Goal: Task Accomplishment & Management: Complete application form

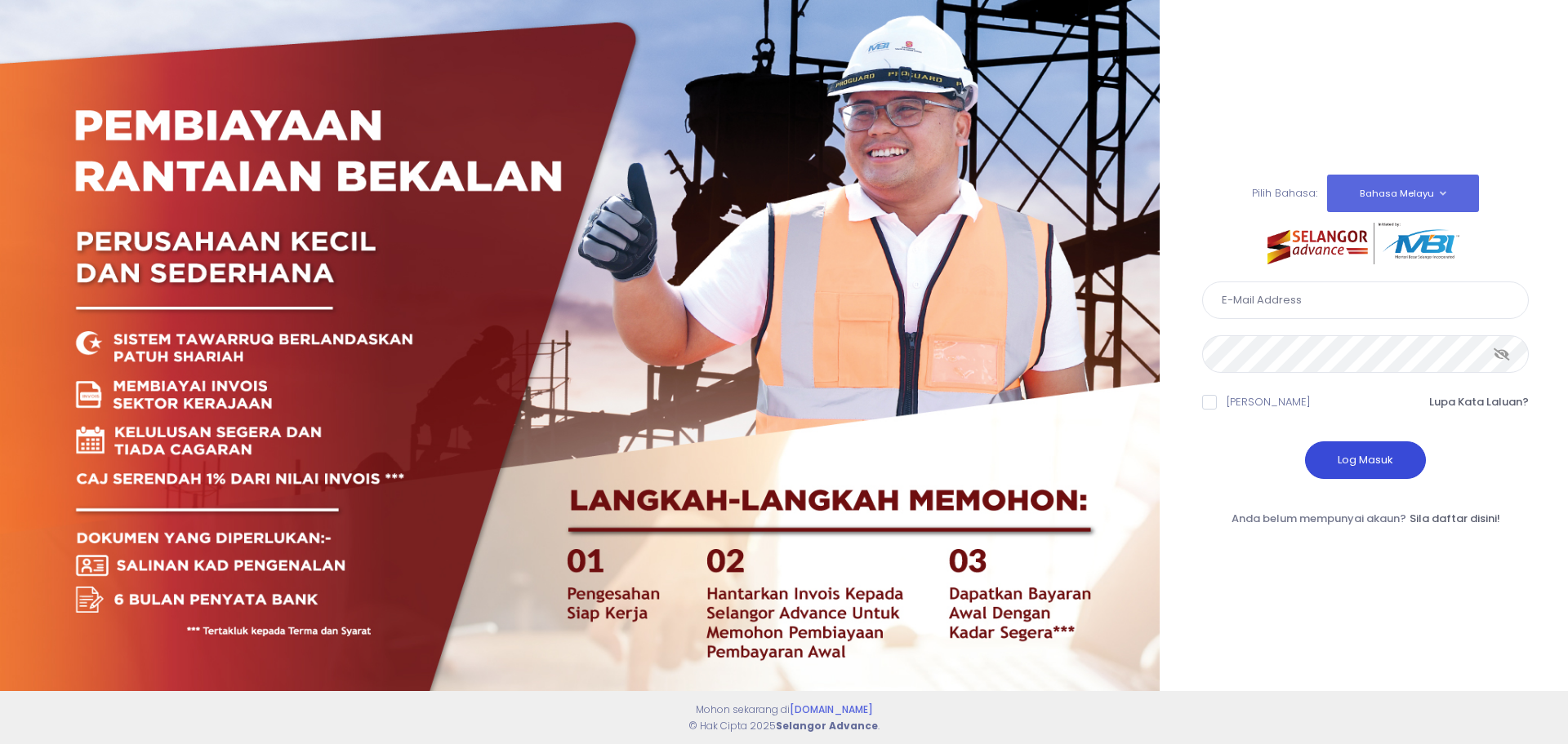
type input "alex@mygps.my"
click at [1355, 459] on button "Log Masuk" at bounding box center [1365, 460] width 121 height 37
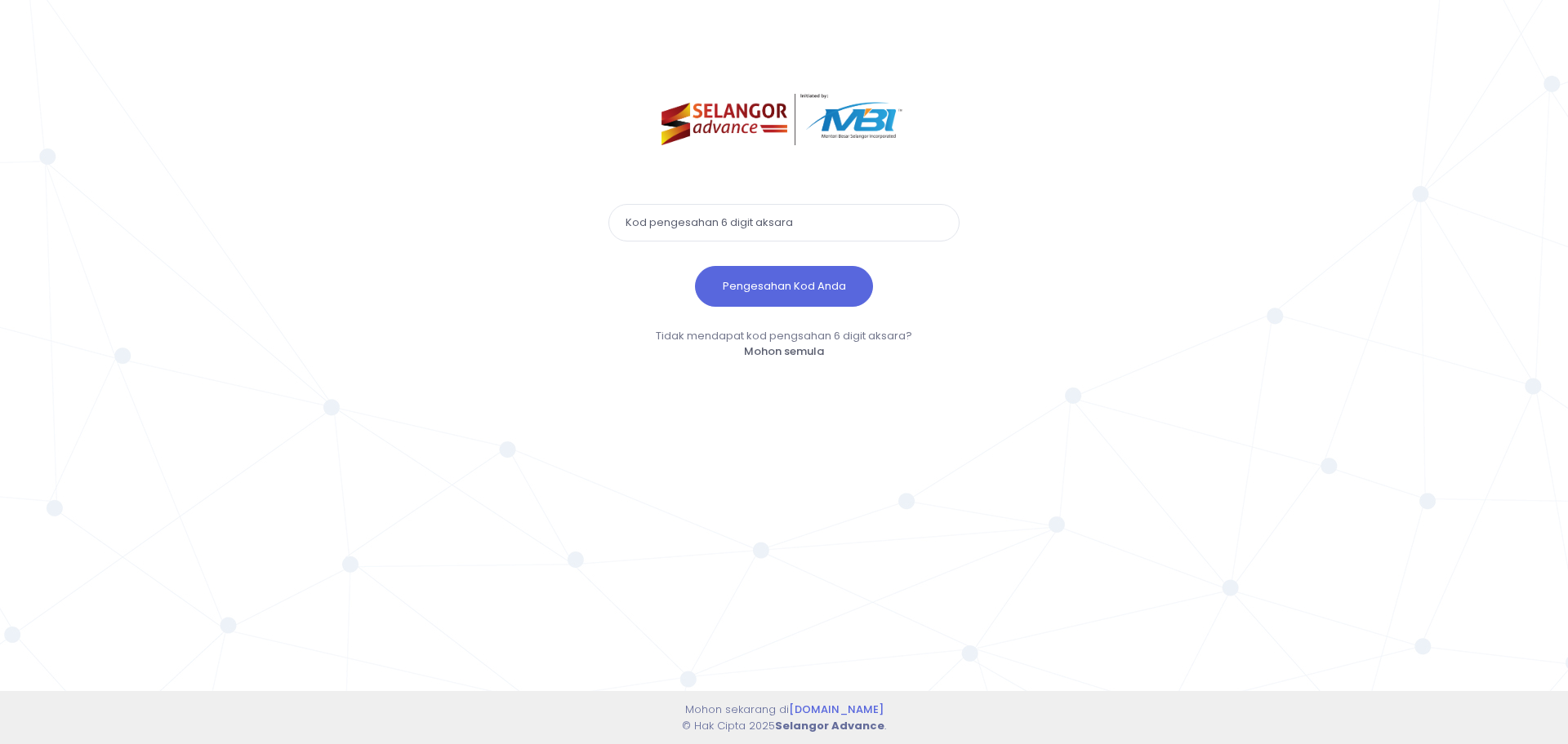
click at [825, 229] on input "text" at bounding box center [784, 222] width 351 height 37
type input "847683"
click at [749, 279] on button "Pengesahan Kod Anda" at bounding box center [784, 286] width 178 height 41
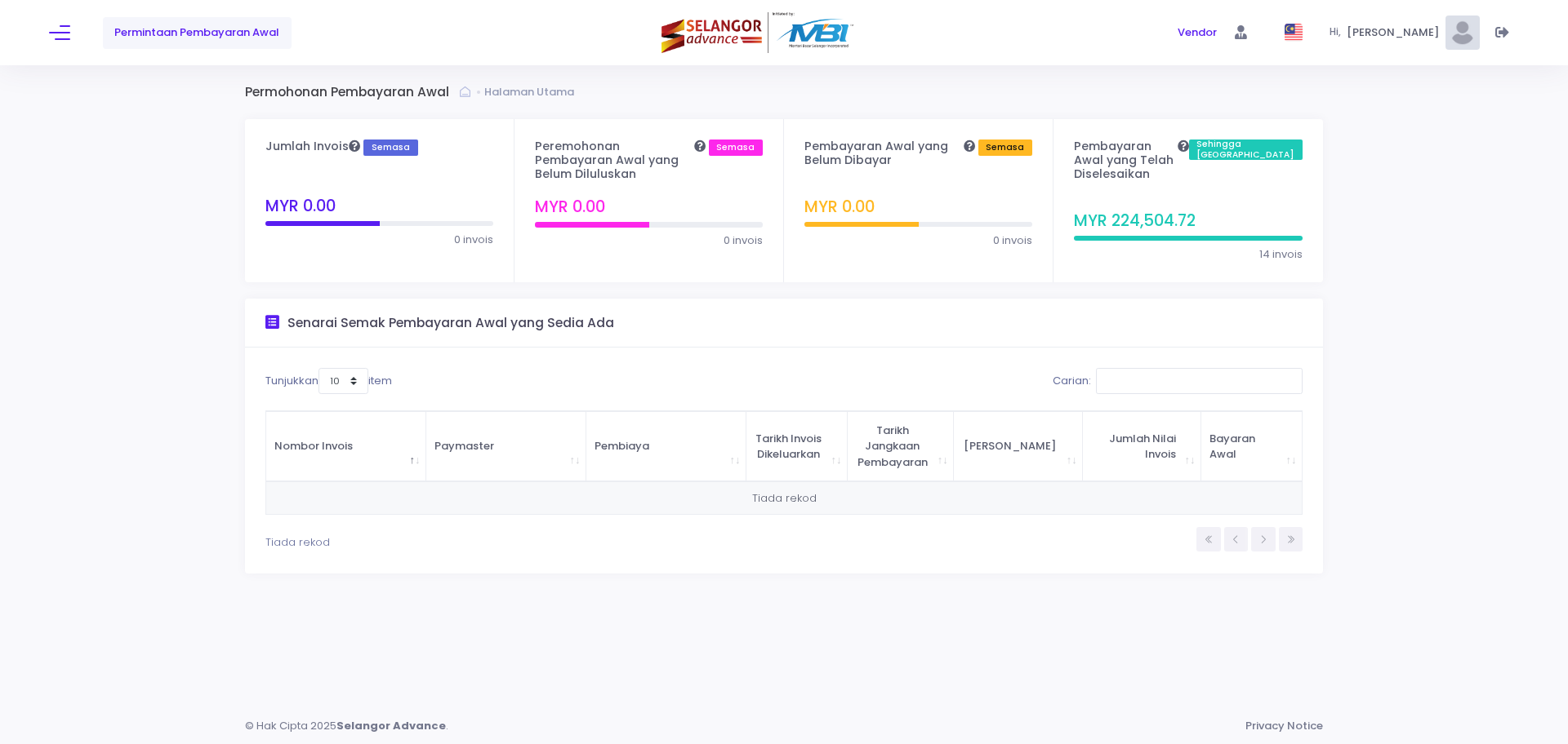
click at [222, 32] on span "Permintaan Pembayaran Awal" at bounding box center [196, 32] width 165 height 16
click at [55, 33] on button at bounding box center [59, 32] width 21 height 21
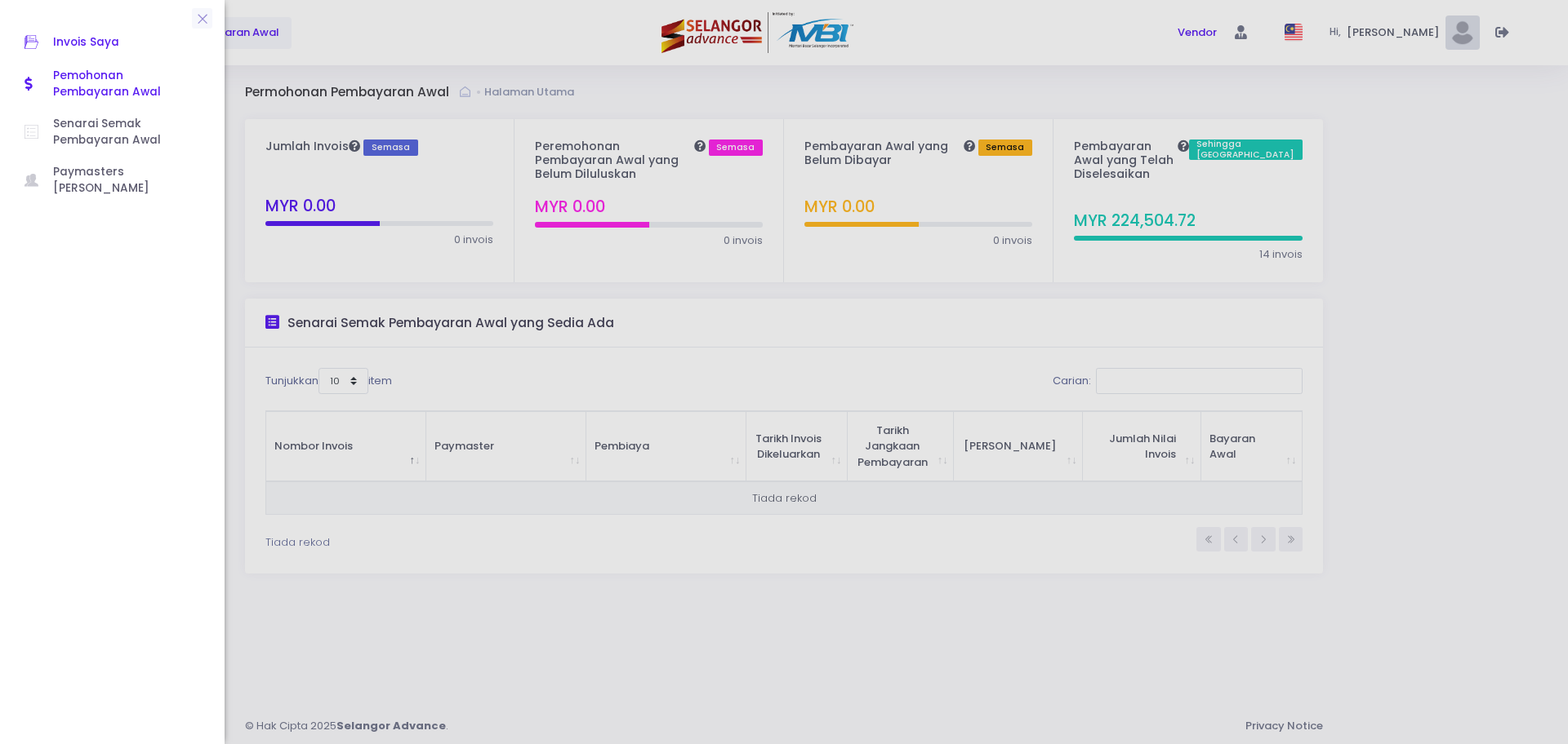
click at [74, 43] on span "Invois Saya" at bounding box center [126, 42] width 147 height 21
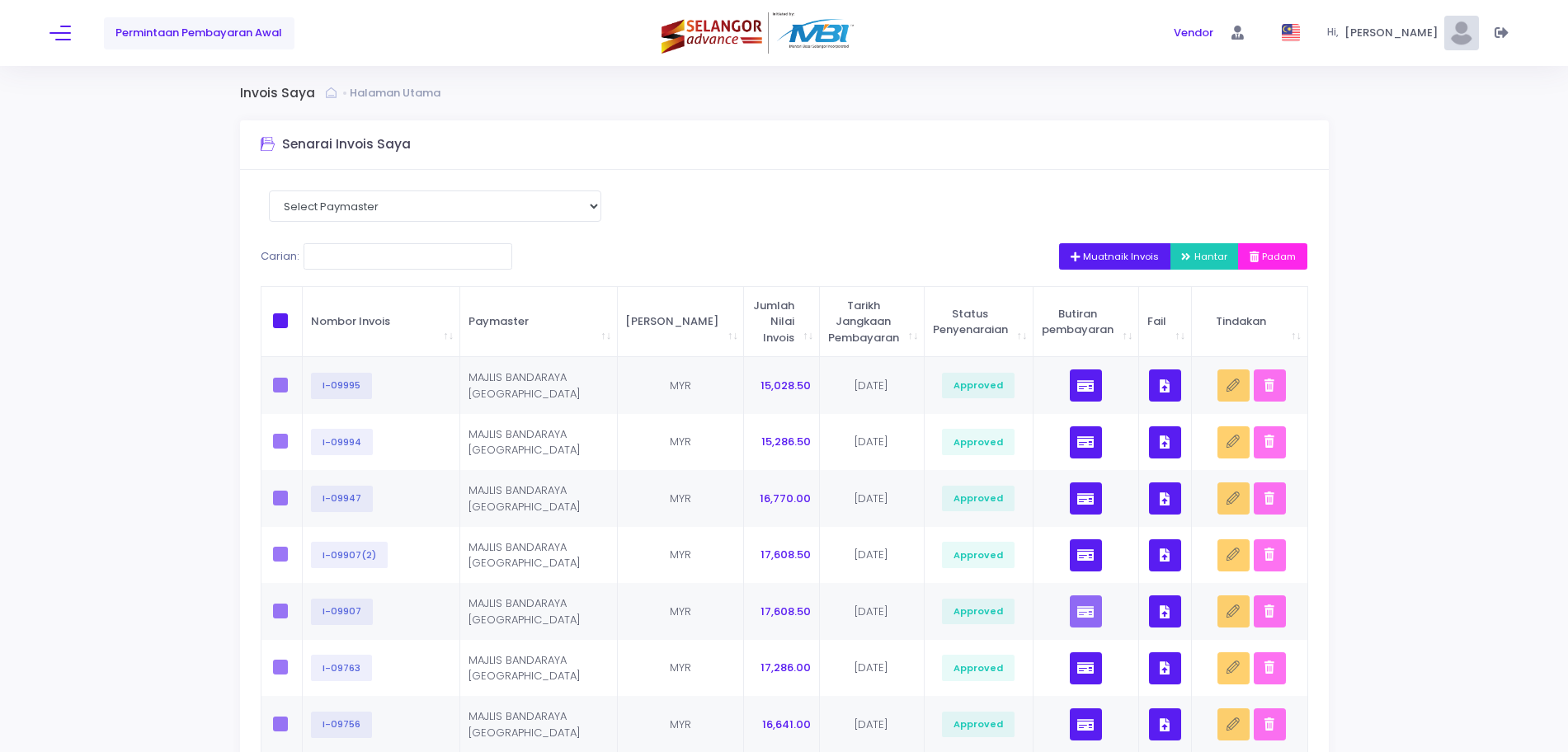
click at [1116, 248] on button "Muatnaik Invois" at bounding box center [1116, 256] width 112 height 27
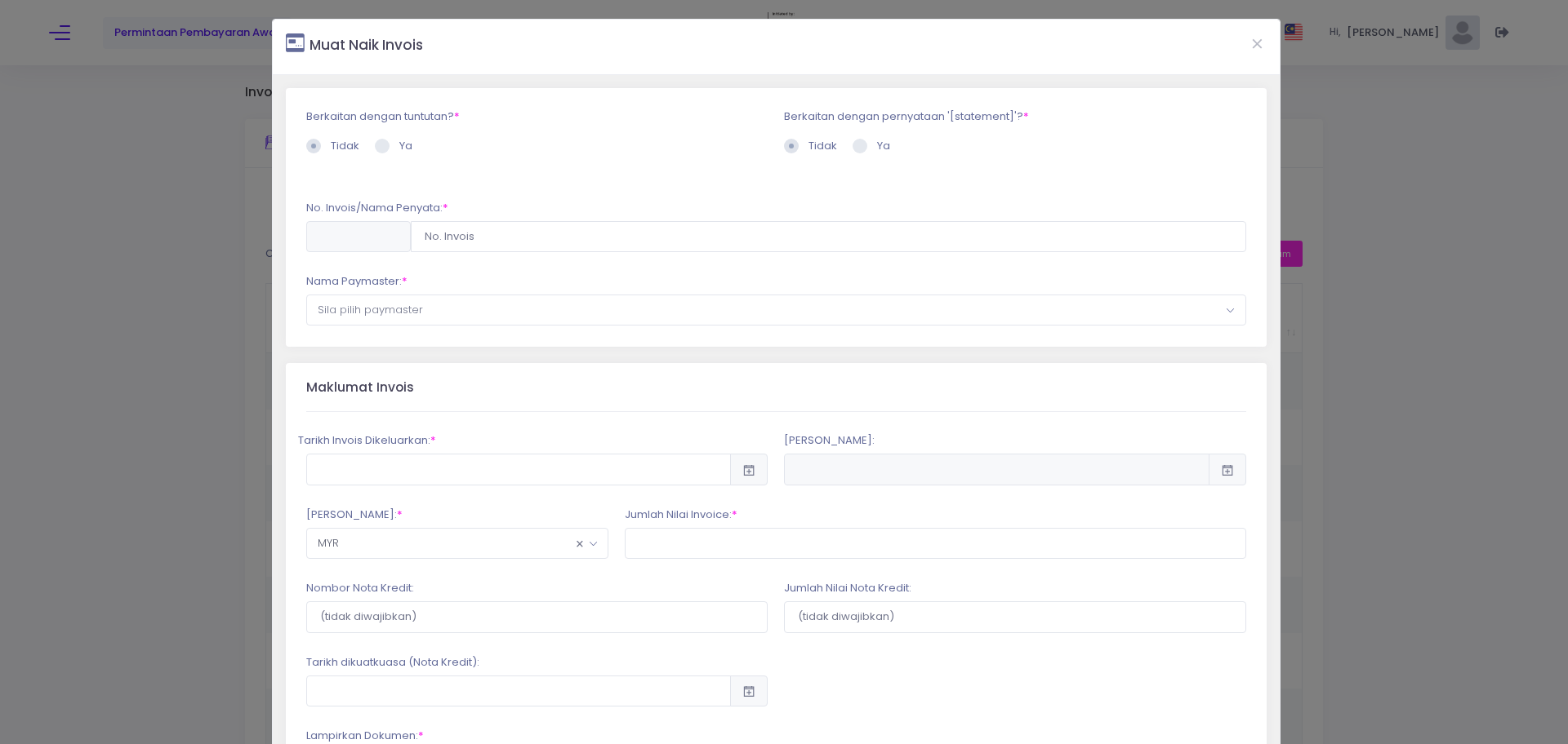
click at [385, 144] on span at bounding box center [382, 146] width 14 height 14
click at [399, 144] on input "Ya" at bounding box center [404, 143] width 10 height 10
radio input "true"
click at [856, 148] on span at bounding box center [859, 146] width 14 height 14
click at [877, 148] on input "Ya" at bounding box center [882, 143] width 10 height 10
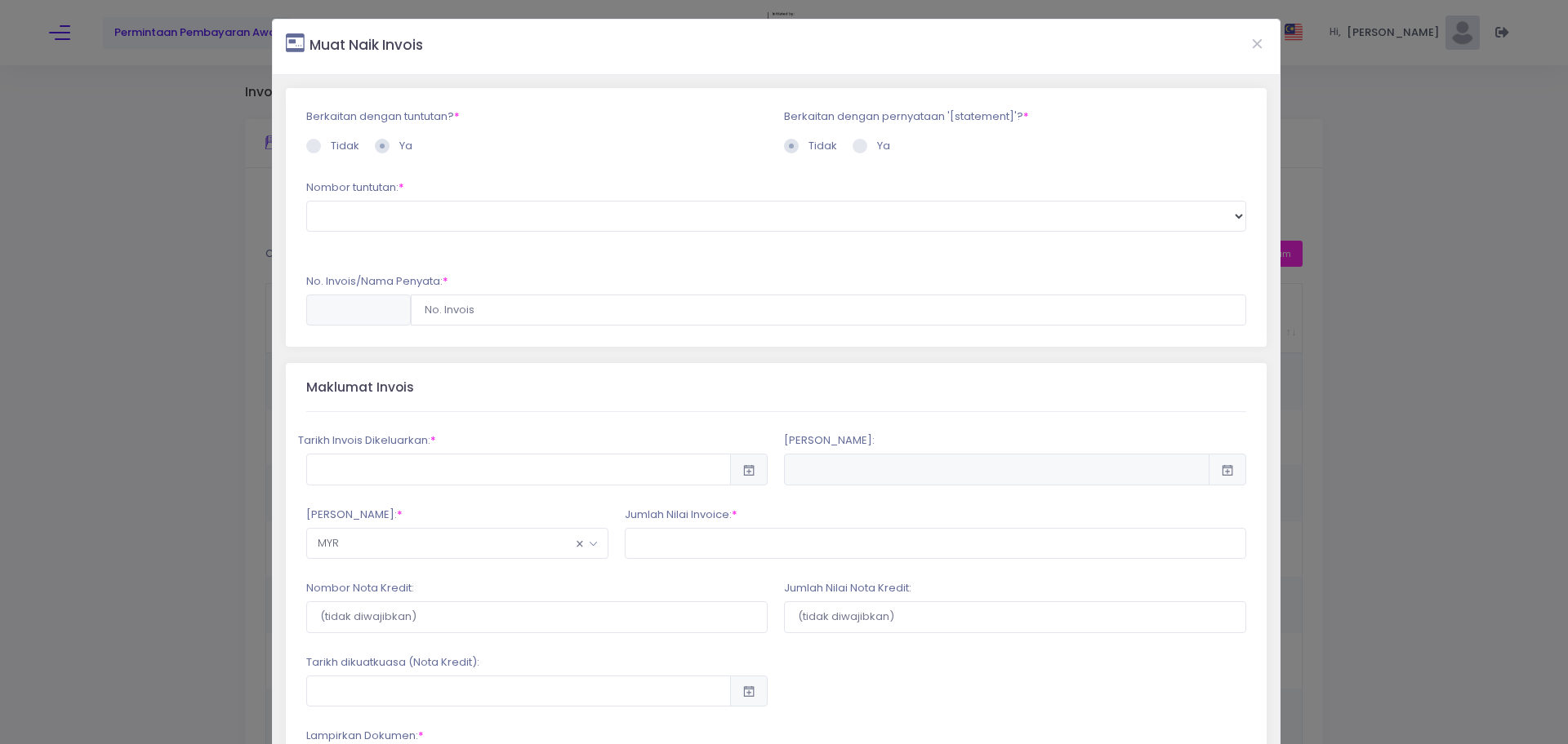
radio input "true"
click at [572, 319] on input "text" at bounding box center [829, 310] width 836 height 31
click at [361, 214] on select at bounding box center [776, 216] width 940 height 31
click at [1230, 214] on select at bounding box center [776, 216] width 940 height 31
click at [307, 147] on span at bounding box center [313, 146] width 14 height 14
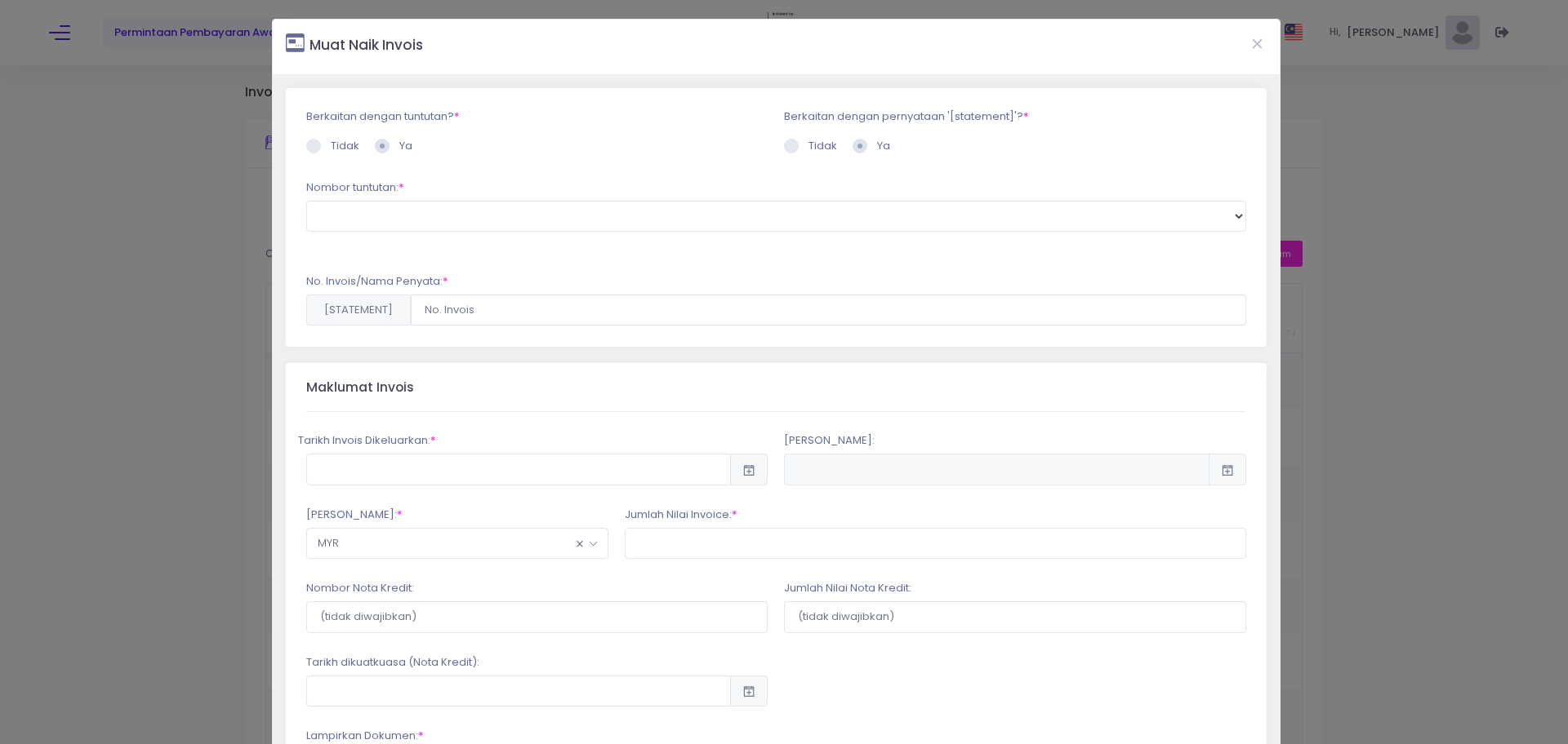
click at [331, 147] on input "Tidak" at bounding box center [336, 143] width 10 height 10
radio input "true"
click at [432, 239] on input "text" at bounding box center [829, 236] width 836 height 31
type input "I-10034"
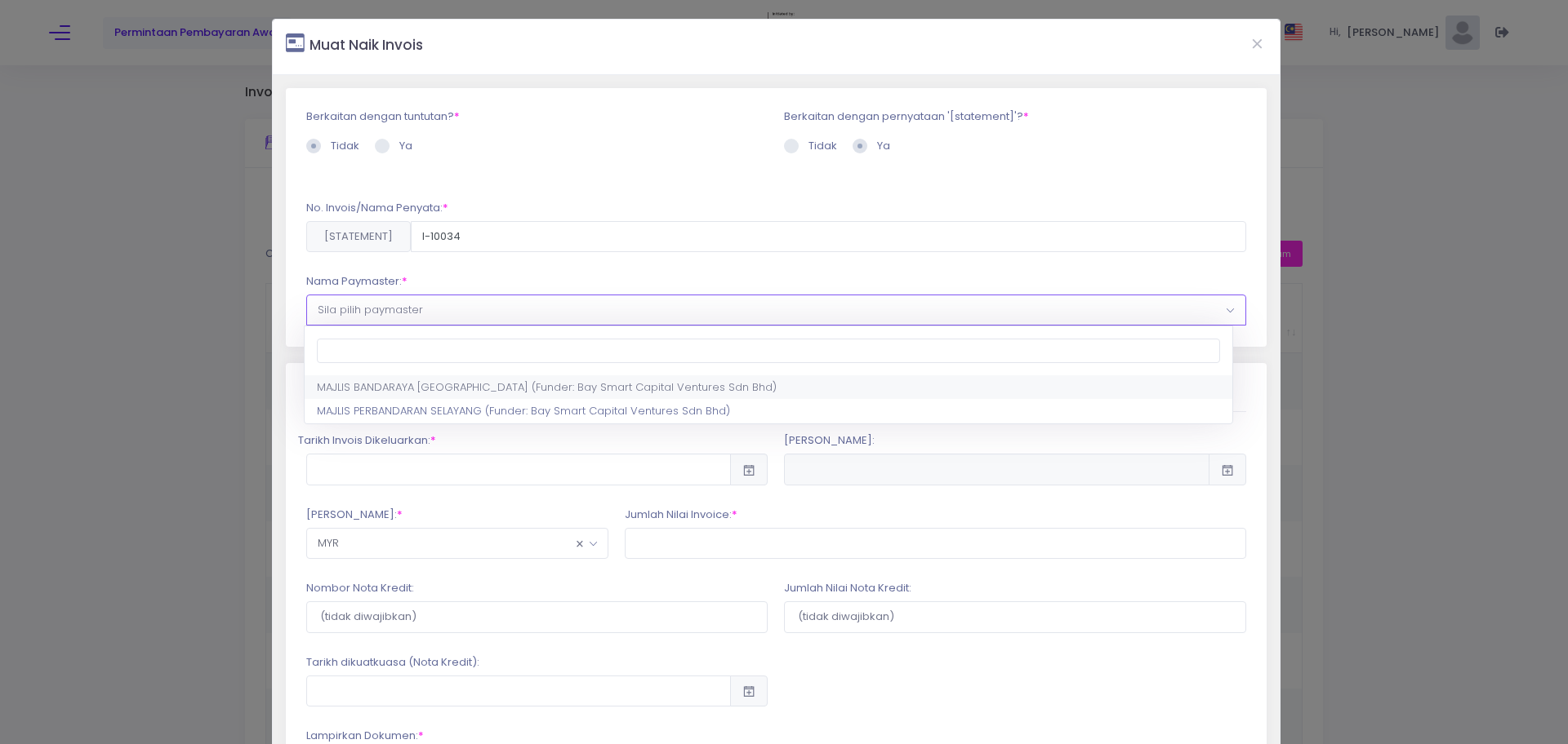
click at [401, 303] on span "Sila pilih paymaster" at bounding box center [370, 309] width 106 height 15
select select "1615,1786,120"
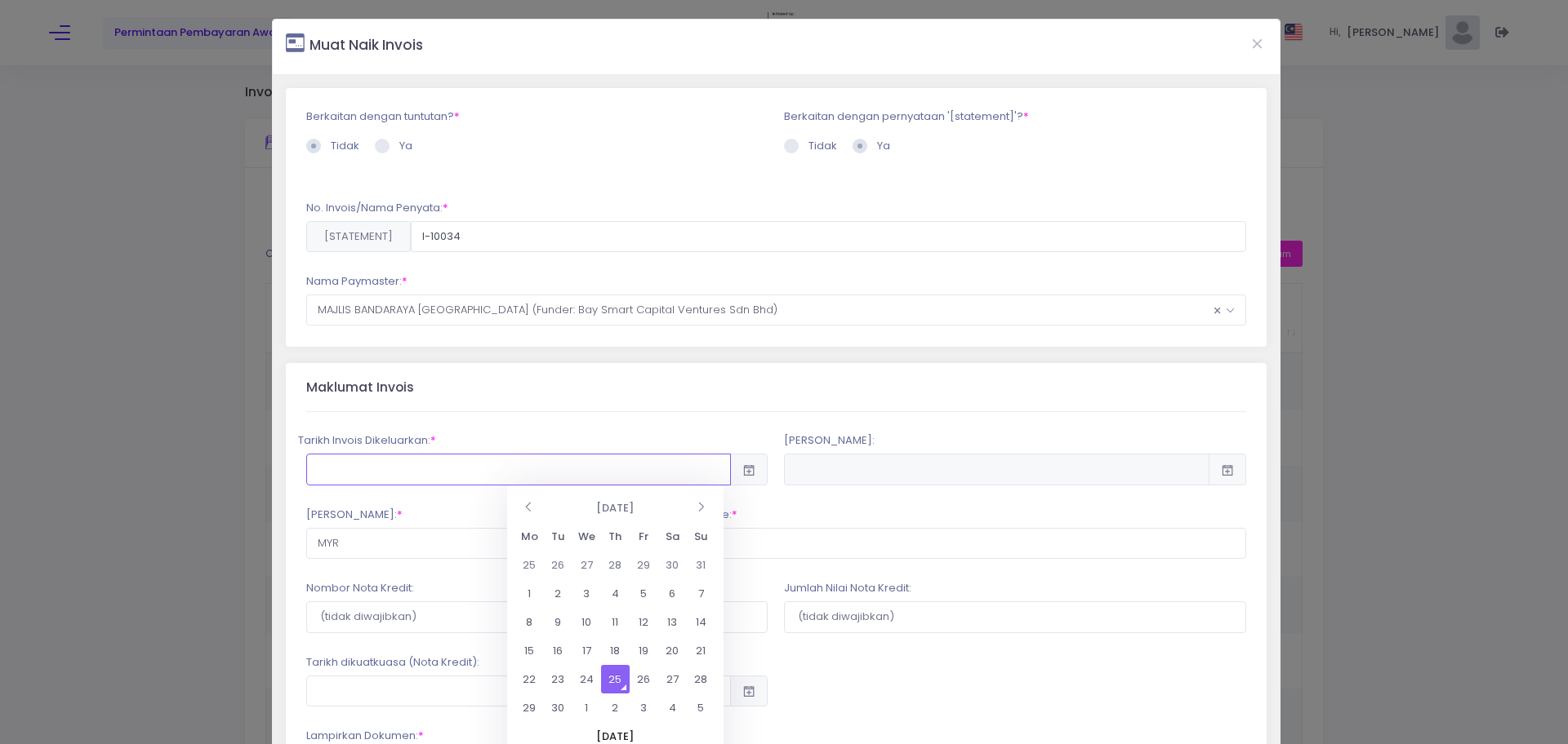
click at [392, 476] on input "text" at bounding box center [518, 469] width 425 height 31
click at [530, 510] on th at bounding box center [529, 508] width 29 height 29
click at [651, 562] on td "1" at bounding box center [644, 565] width 29 height 29
type input "2025-08-01"
type input "2025-11-29"
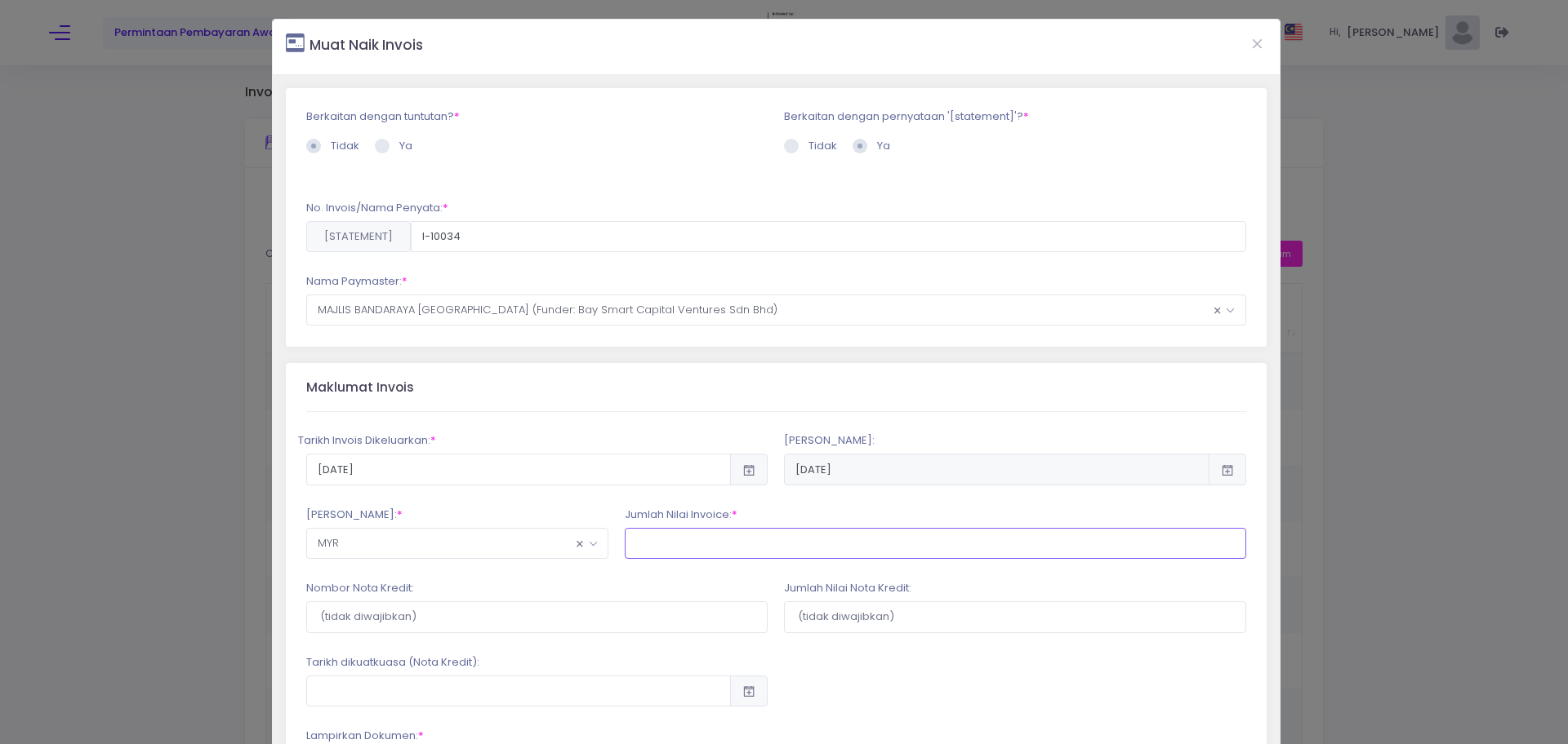
click at [699, 539] on input "text" at bounding box center [935, 544] width 622 height 31
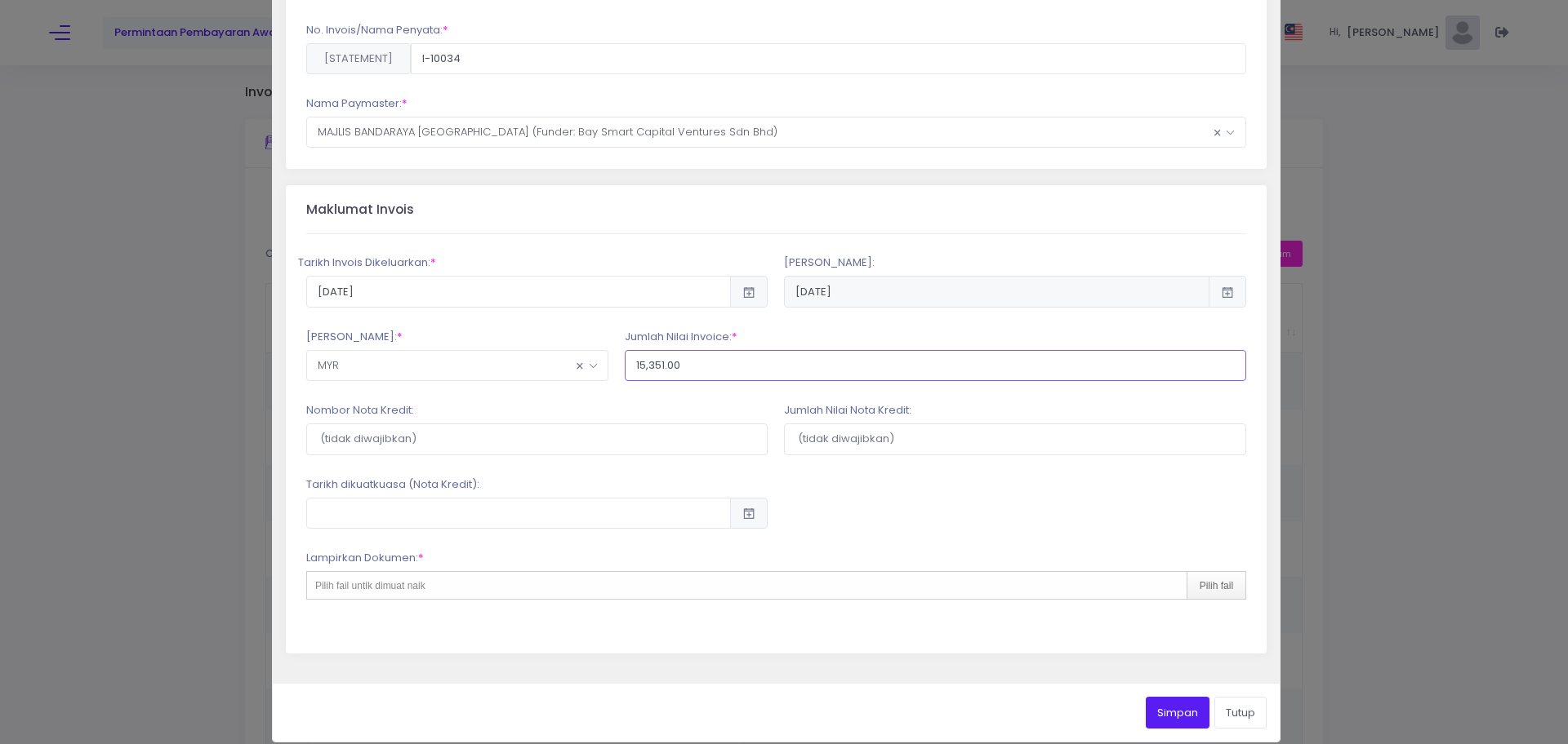
scroll to position [195, 0]
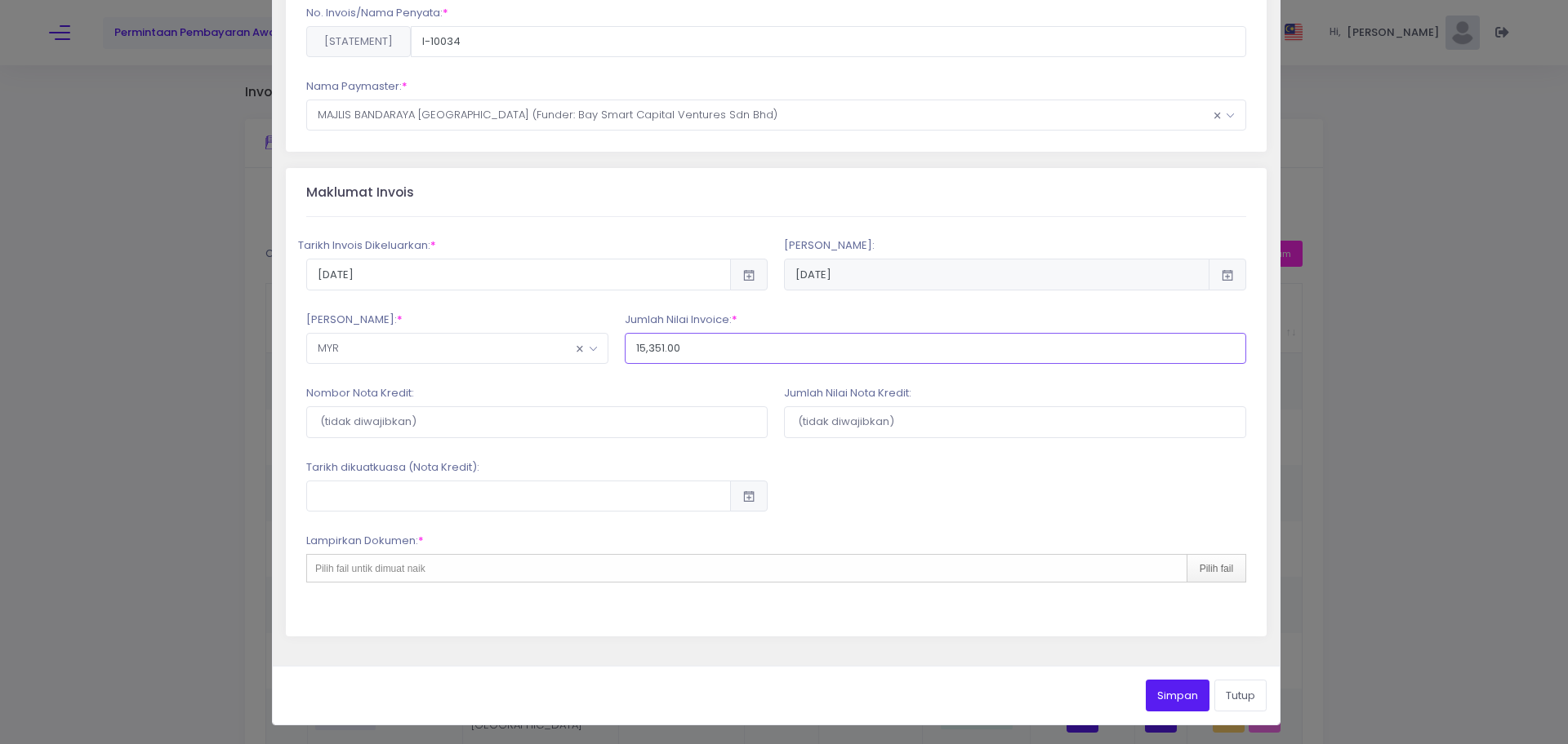
type input "15,351.00"
click at [490, 566] on div "Pilih fail untik dimuat naik Pilih fail" at bounding box center [776, 568] width 940 height 29
type input "C:\fakepath\Invoice I-10034.pdf"
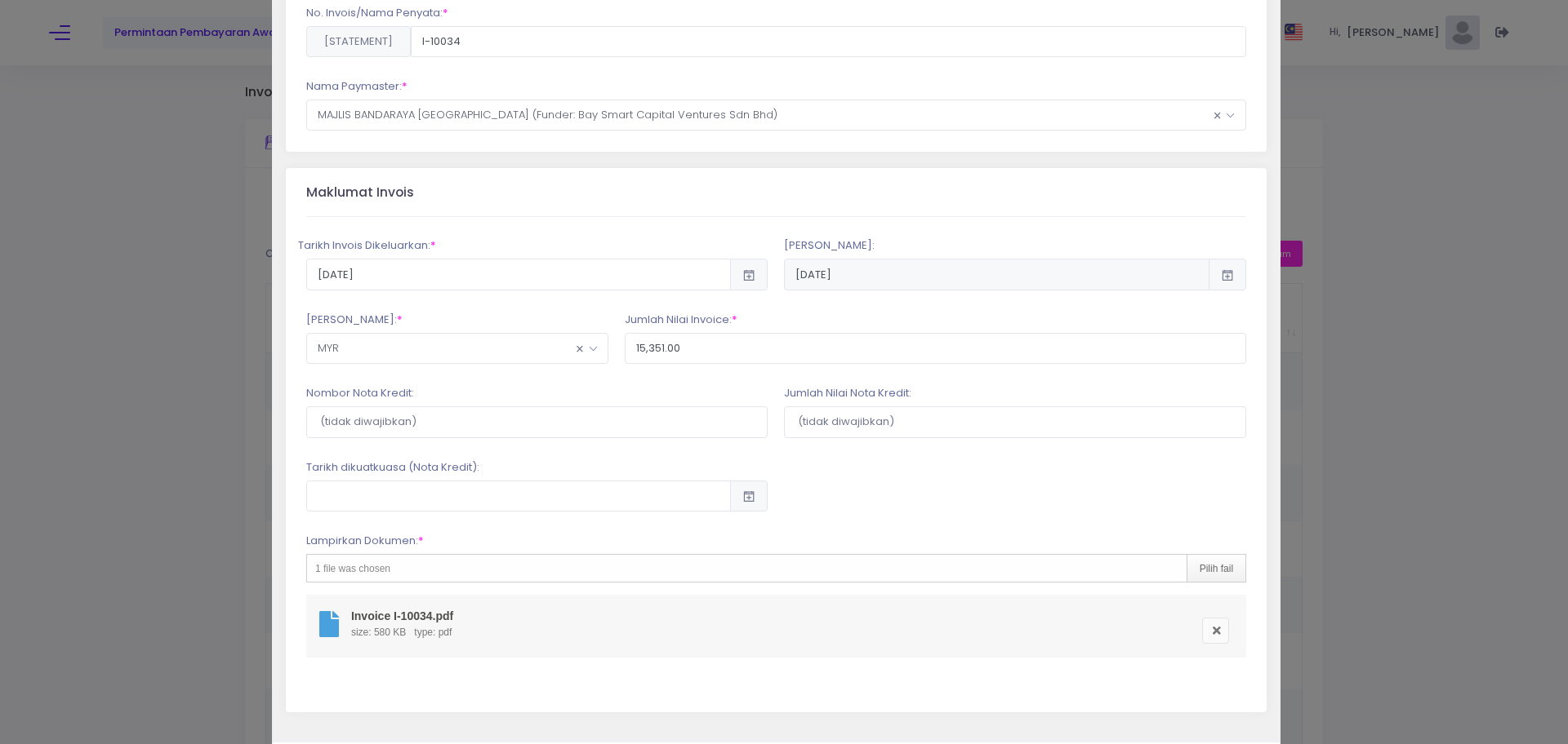
scroll to position [271, 0]
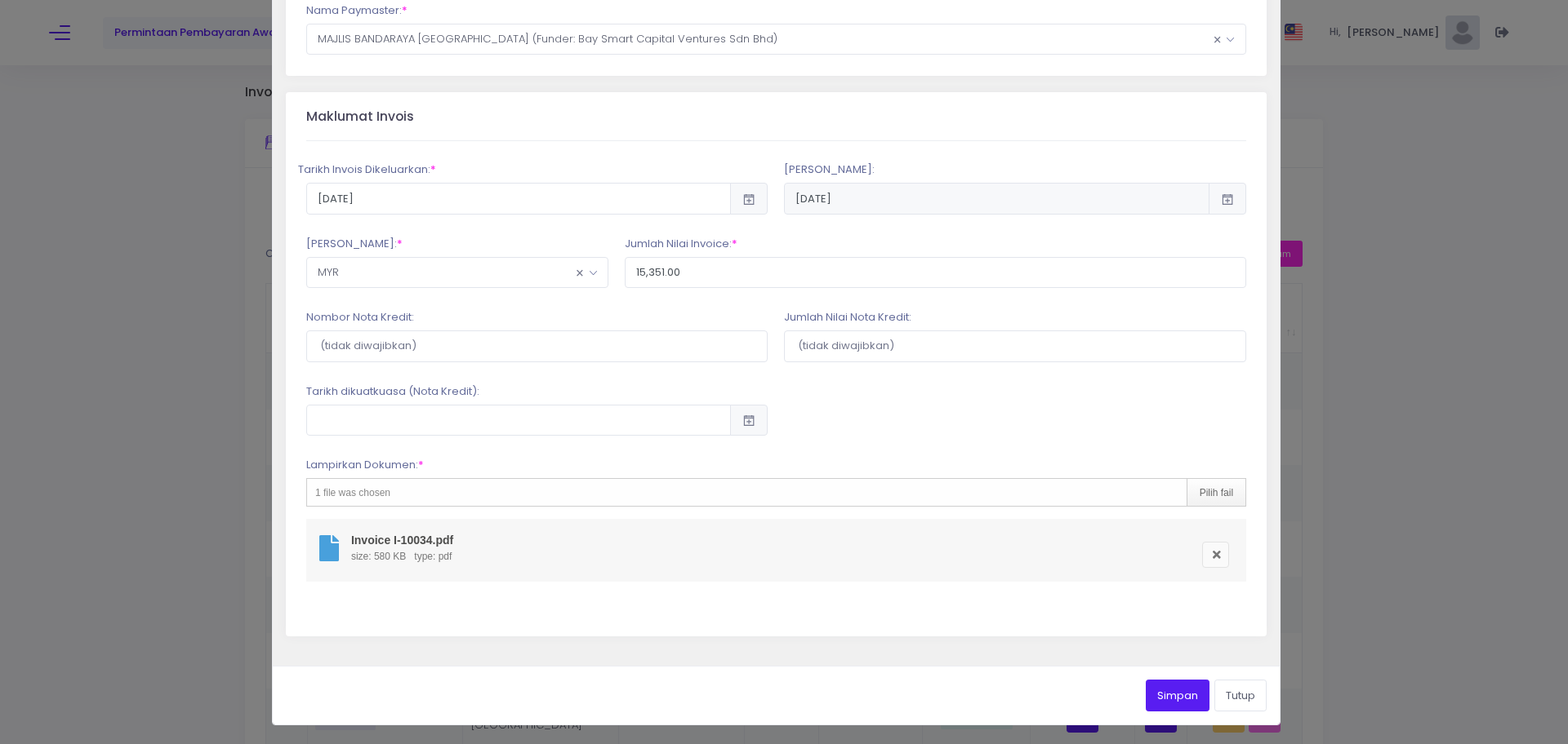
click at [1158, 691] on button "Simpan" at bounding box center [1177, 695] width 64 height 31
click at [1153, 695] on button "Simpan" at bounding box center [1177, 695] width 64 height 31
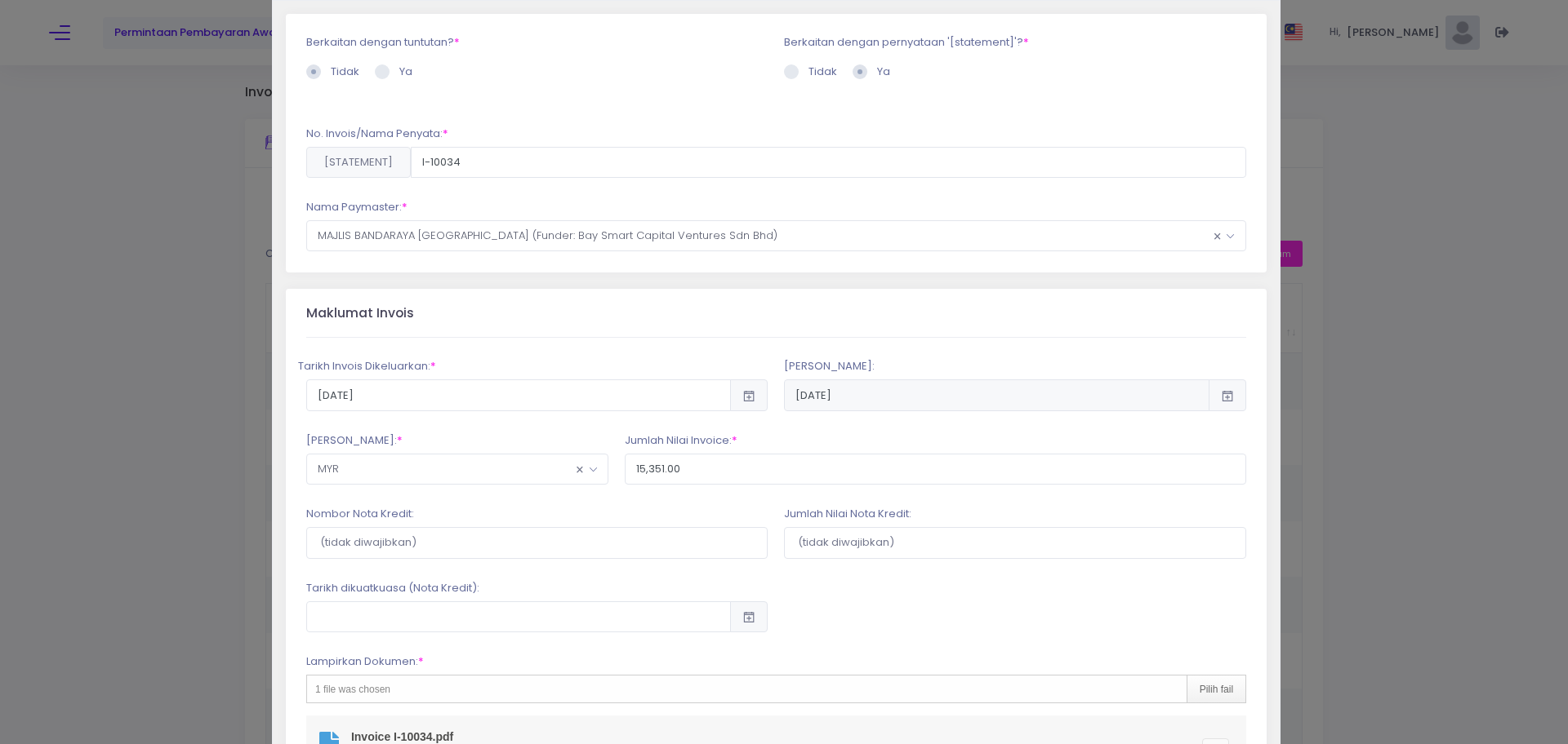
scroll to position [0, 0]
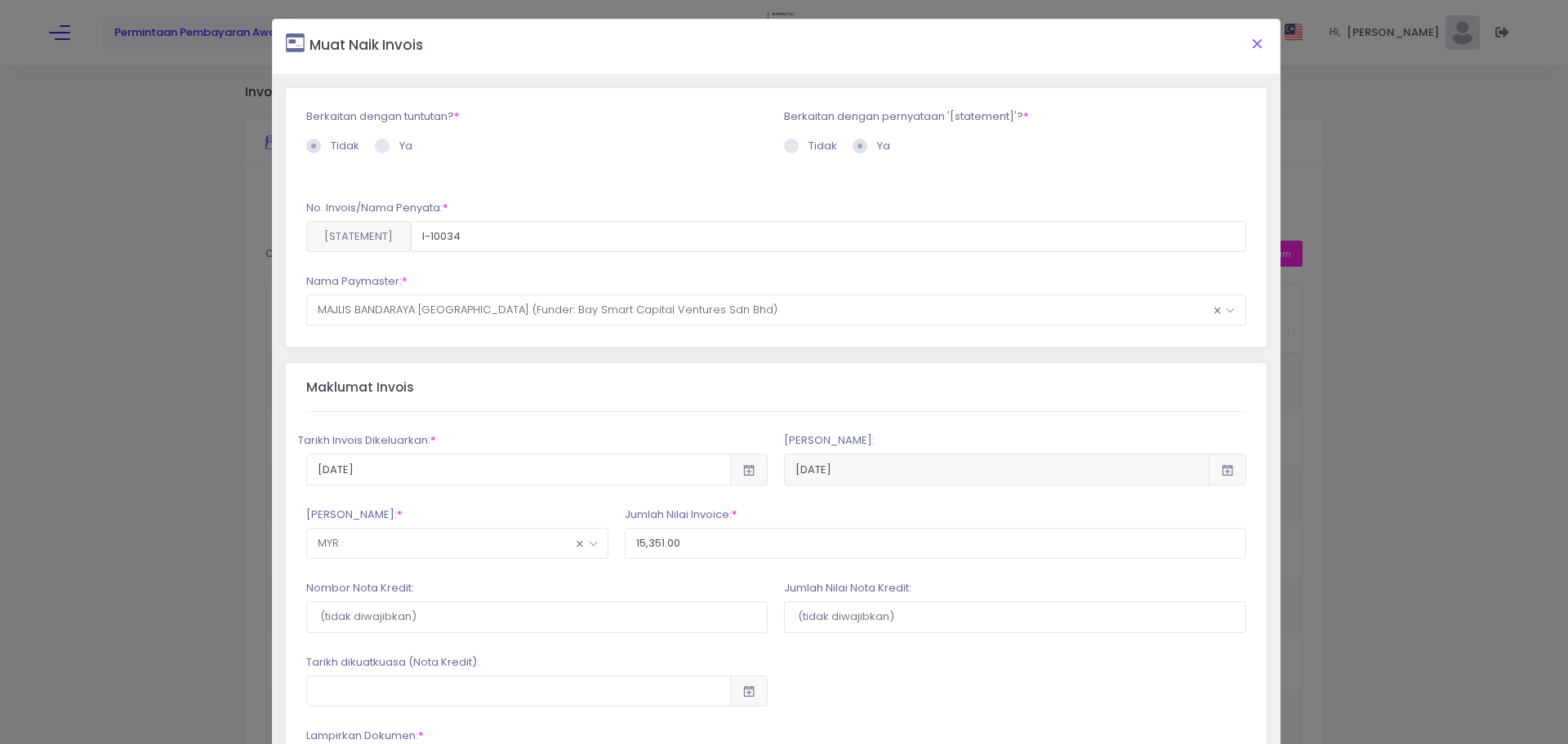
click at [1243, 43] on button "Close" at bounding box center [1258, 43] width 41 height 43
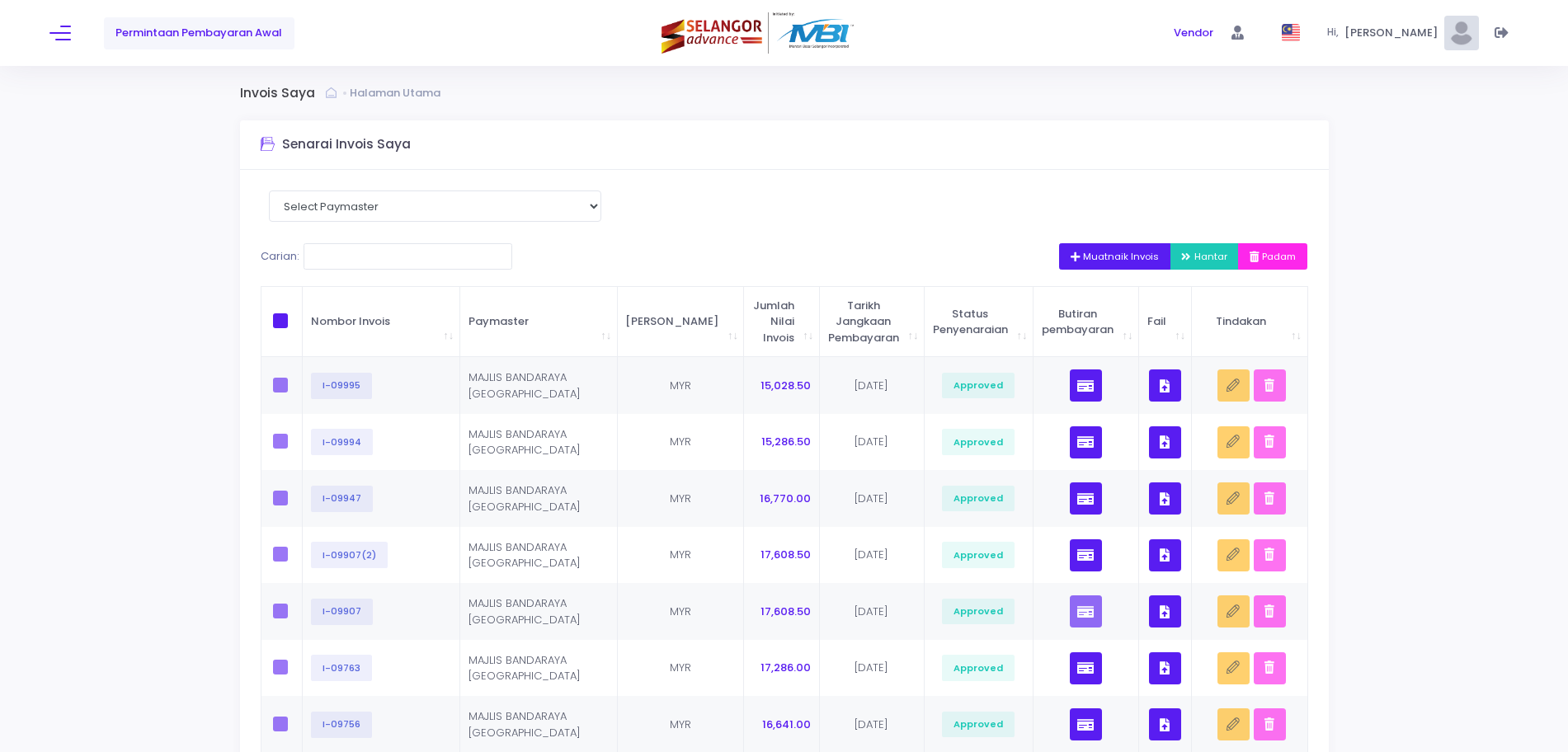
click at [1098, 258] on span "Muatnaik Invois" at bounding box center [1115, 256] width 89 height 13
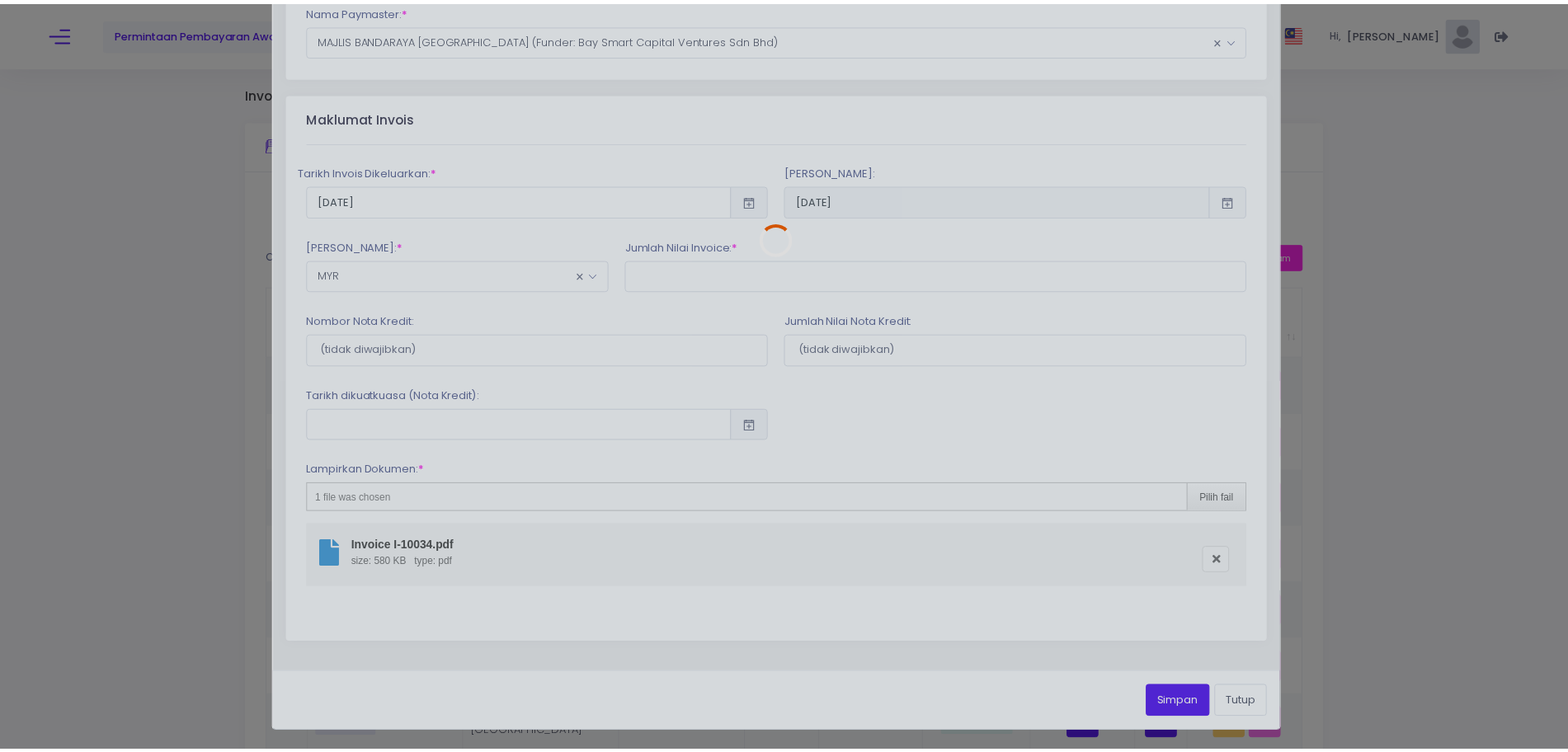
scroll to position [197, 0]
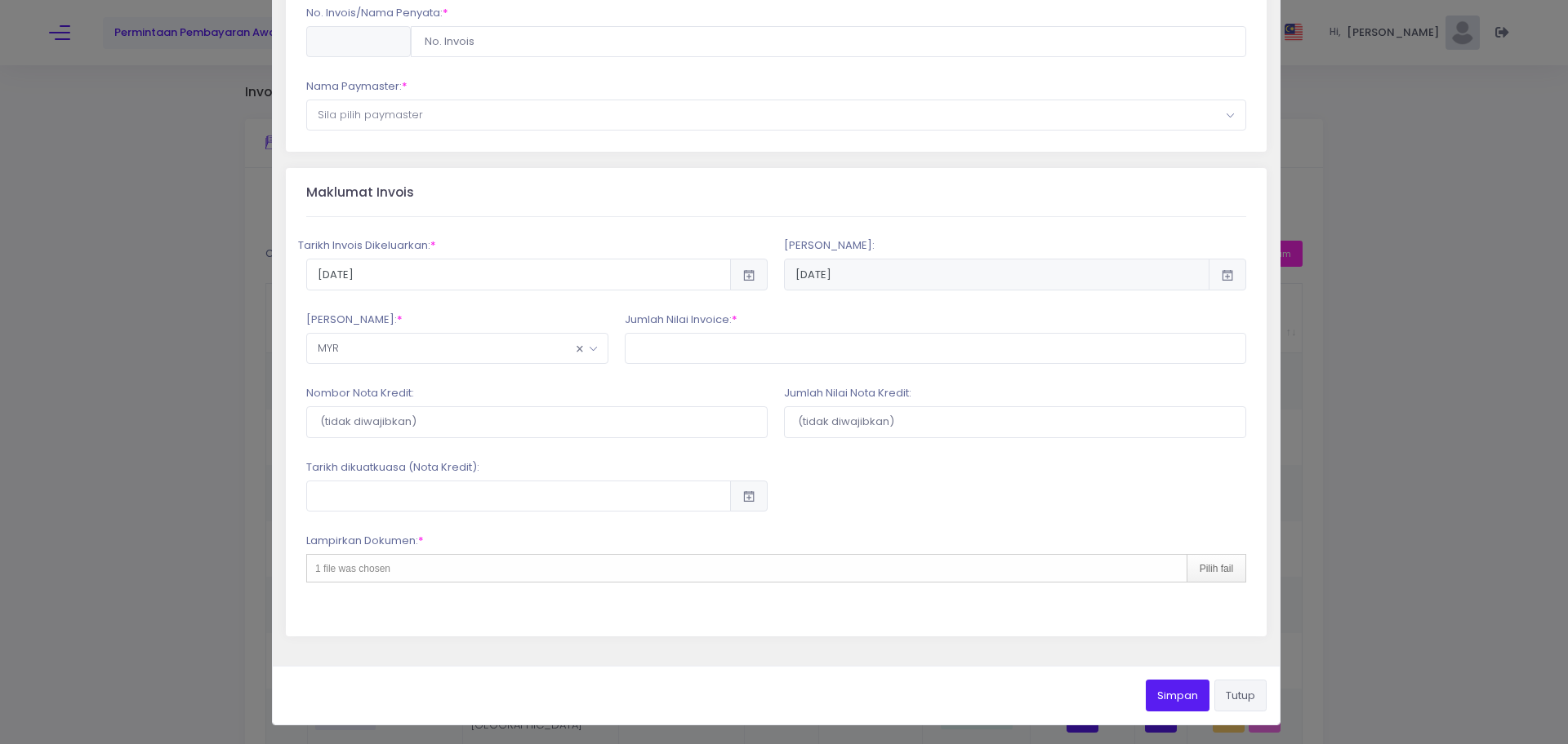
click at [1228, 698] on button "Tutup" at bounding box center [1240, 695] width 52 height 31
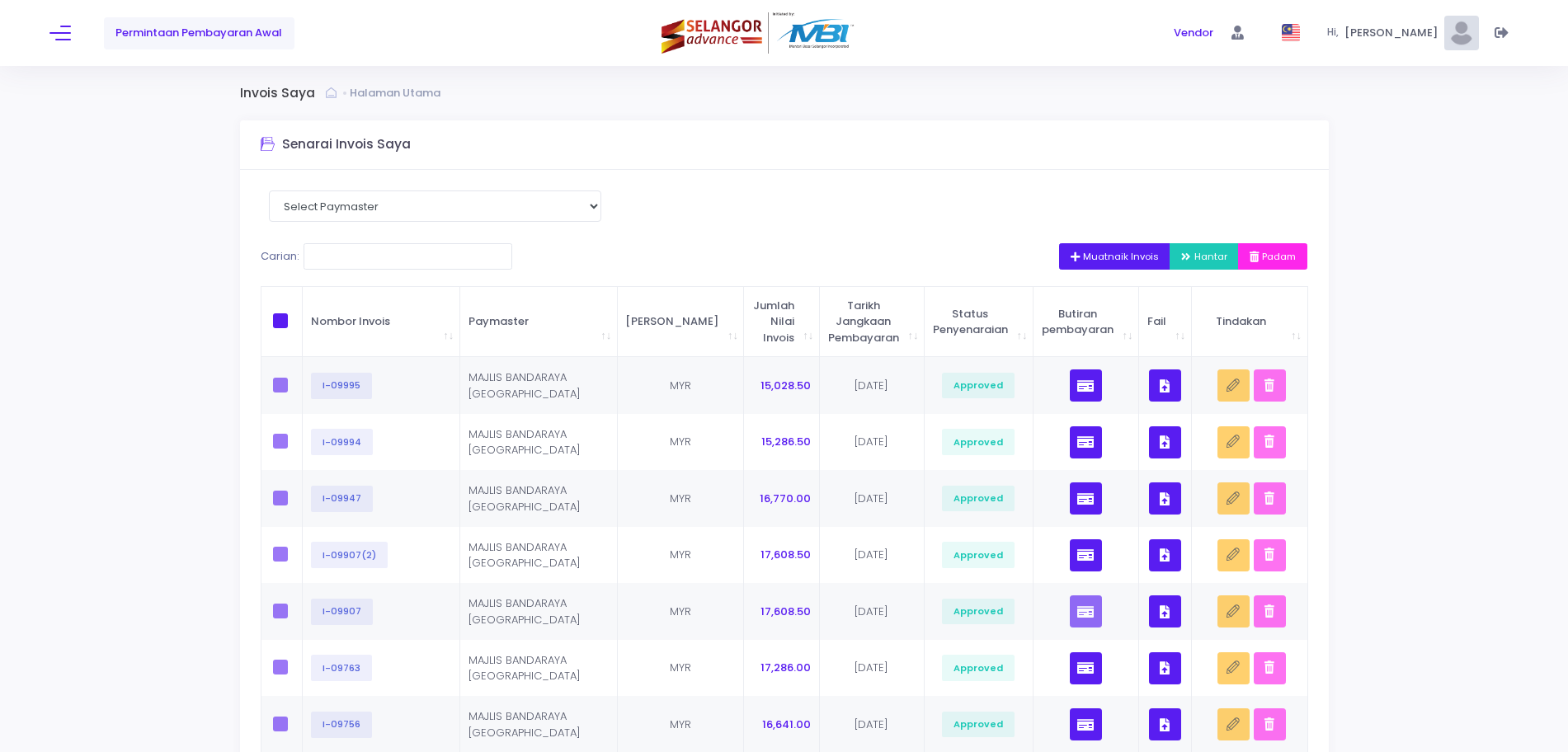
click at [48, 24] on div "Permintaan Pembayaran Awal Vendor Vendor Hi," at bounding box center [784, 33] width 1568 height 66
click at [58, 32] on span at bounding box center [59, 33] width 22 height 2
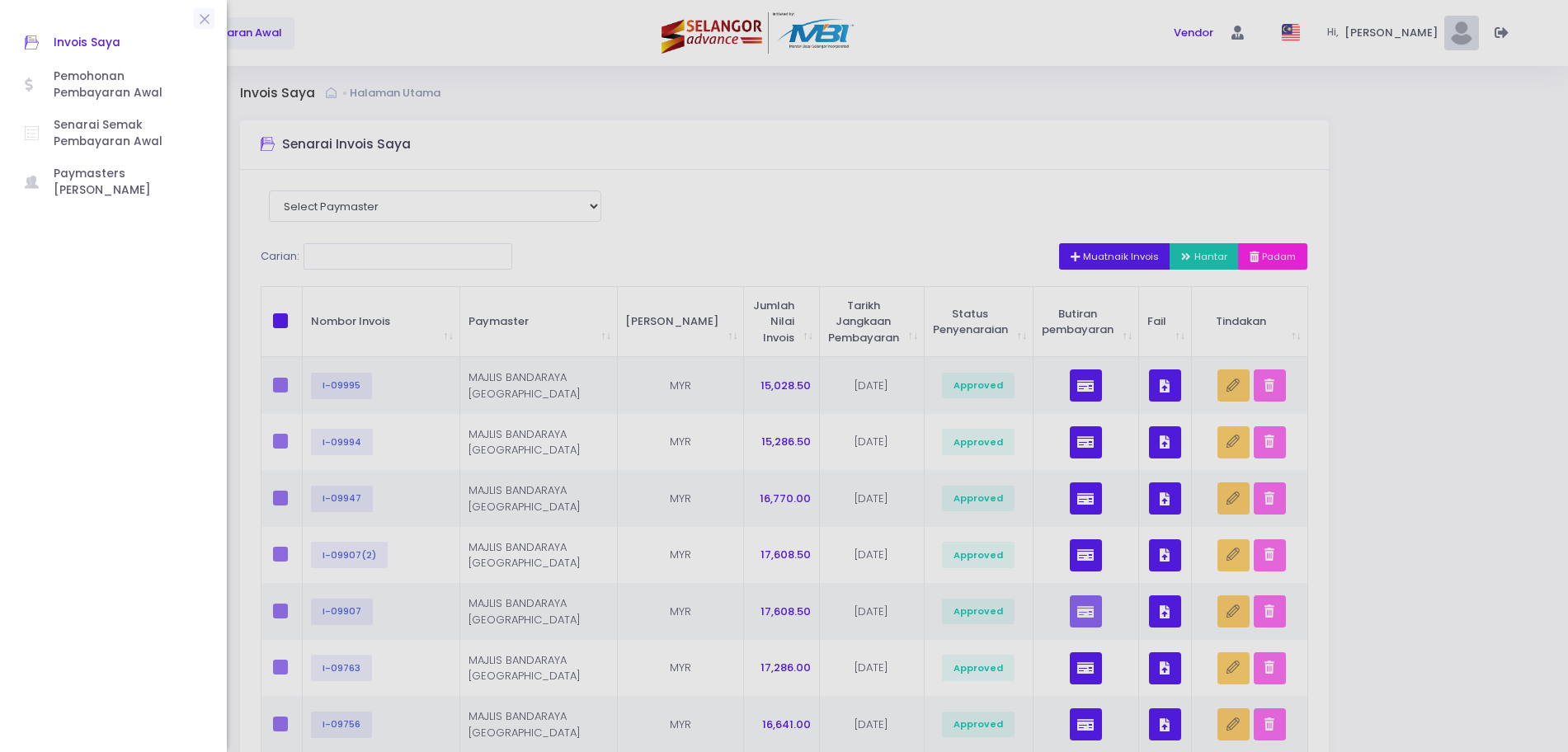
click at [88, 47] on span "Invois Saya" at bounding box center [128, 42] width 148 height 22
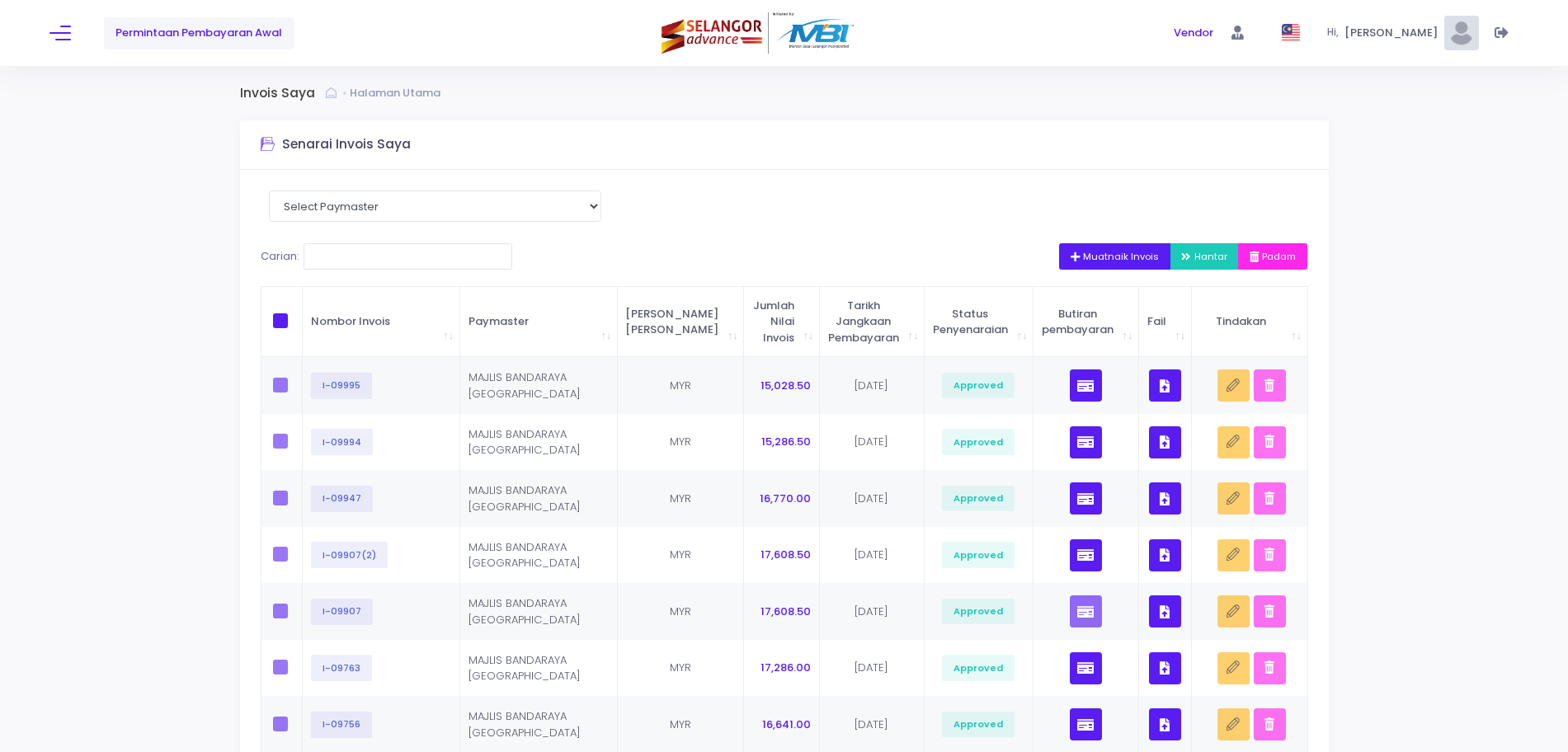
click at [1102, 258] on span "Muatnaik Invois" at bounding box center [1115, 256] width 89 height 13
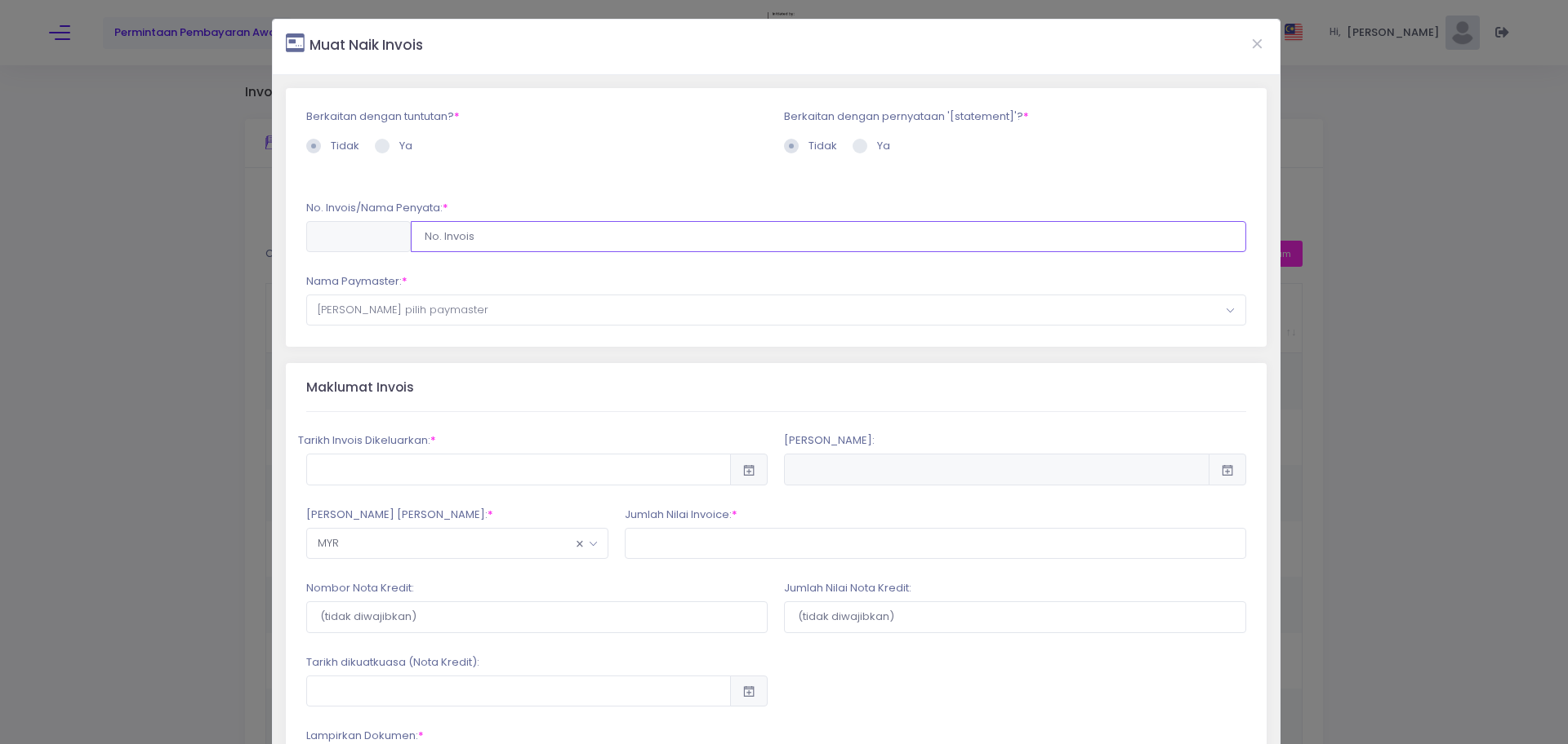
click at [466, 239] on input "text" at bounding box center [829, 236] width 836 height 31
type input "I-10034"
click at [468, 311] on span "Sila pilih paymaster" at bounding box center [776, 310] width 938 height 29
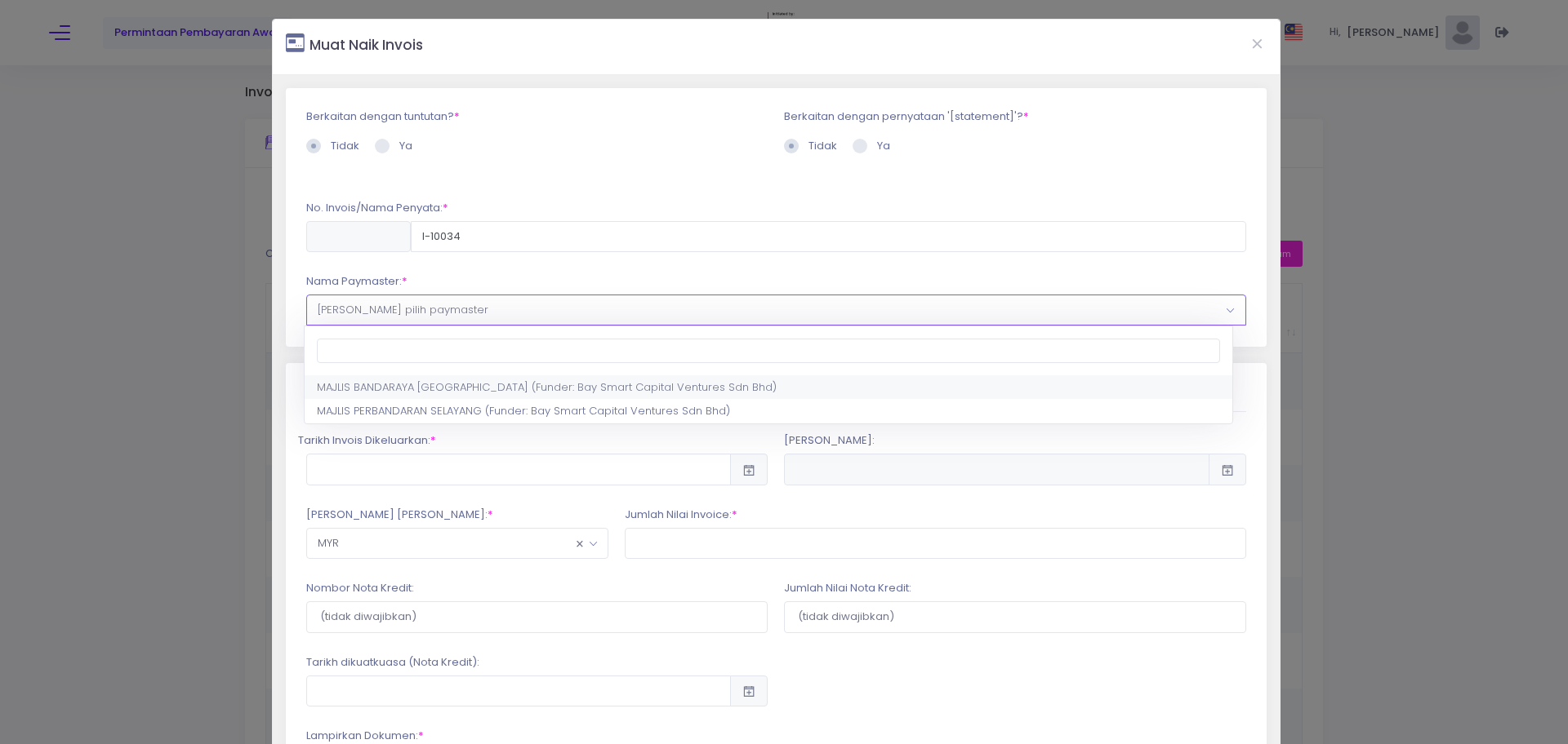
select select "1615,1786,120"
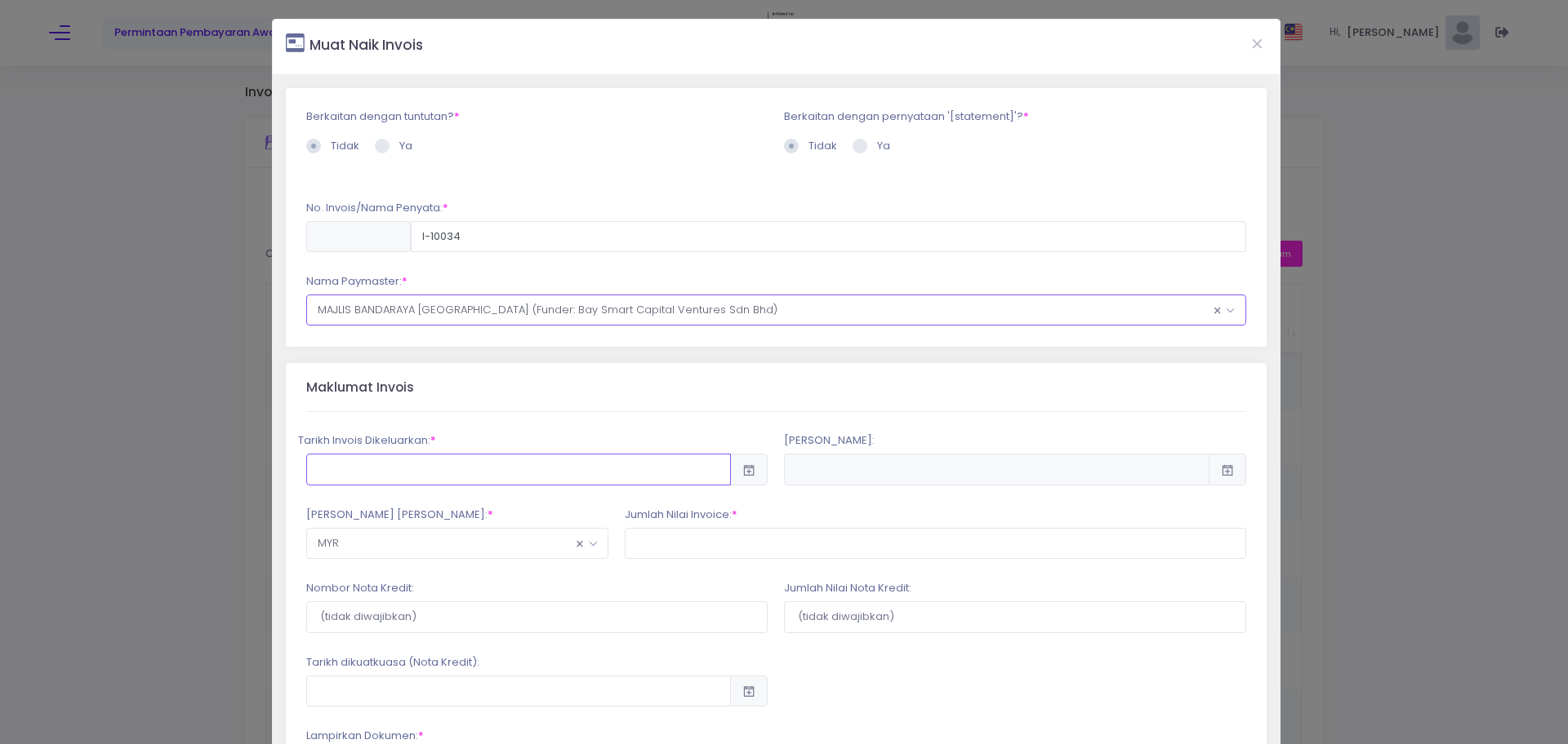
click at [379, 470] on input "text" at bounding box center [518, 469] width 425 height 31
click at [529, 507] on th at bounding box center [529, 508] width 29 height 29
click at [649, 558] on td "1" at bounding box center [644, 565] width 29 height 29
type input "2025-08-01"
type input "2025-11-29"
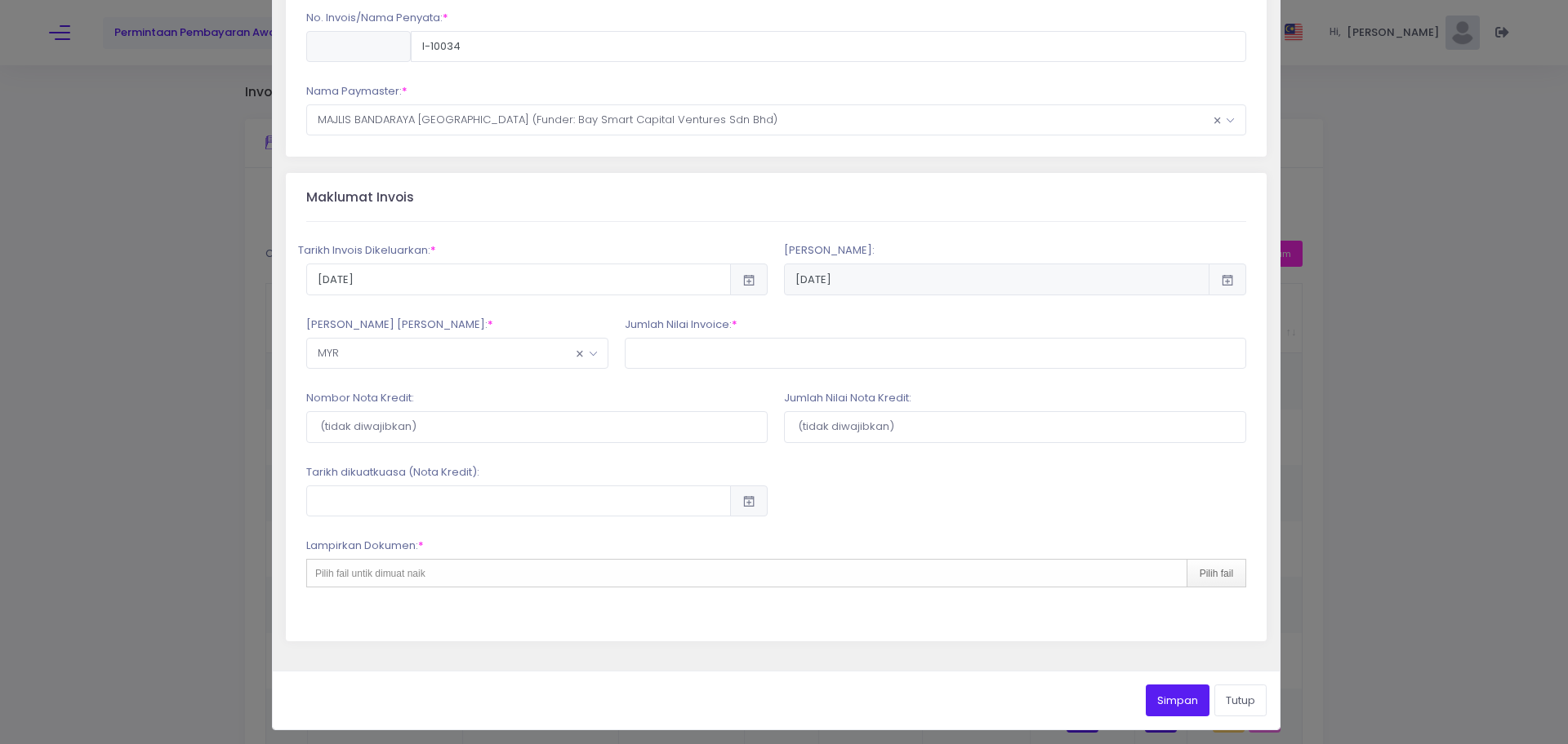
scroll to position [195, 0]
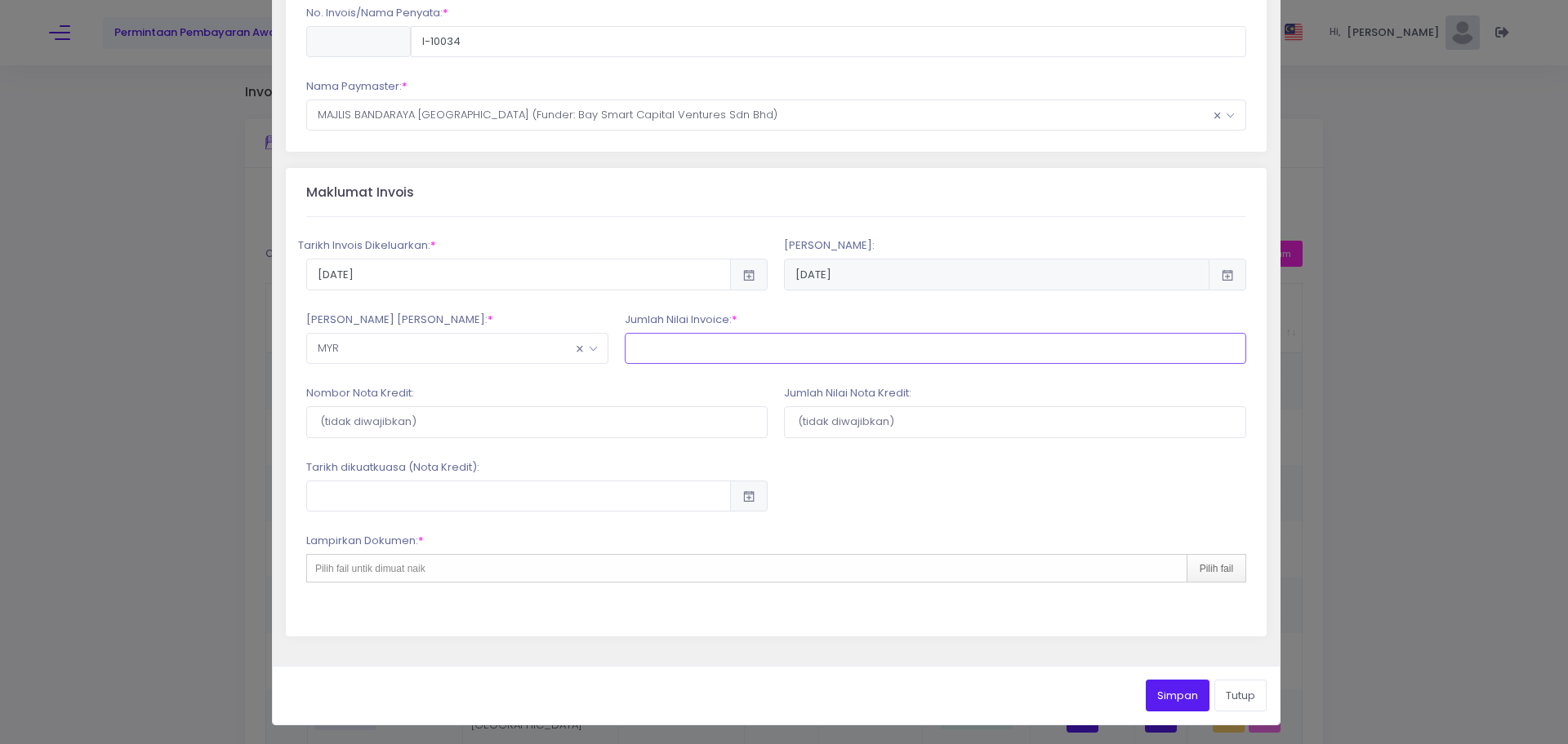
click at [711, 351] on input "text" at bounding box center [935, 349] width 622 height 31
type input "15,351"
click at [584, 568] on div "Pilih fail untik dimuat naik Pilih fail" at bounding box center [776, 568] width 940 height 29
type input "C:\fakepath\Invoice I-10034.pdf"
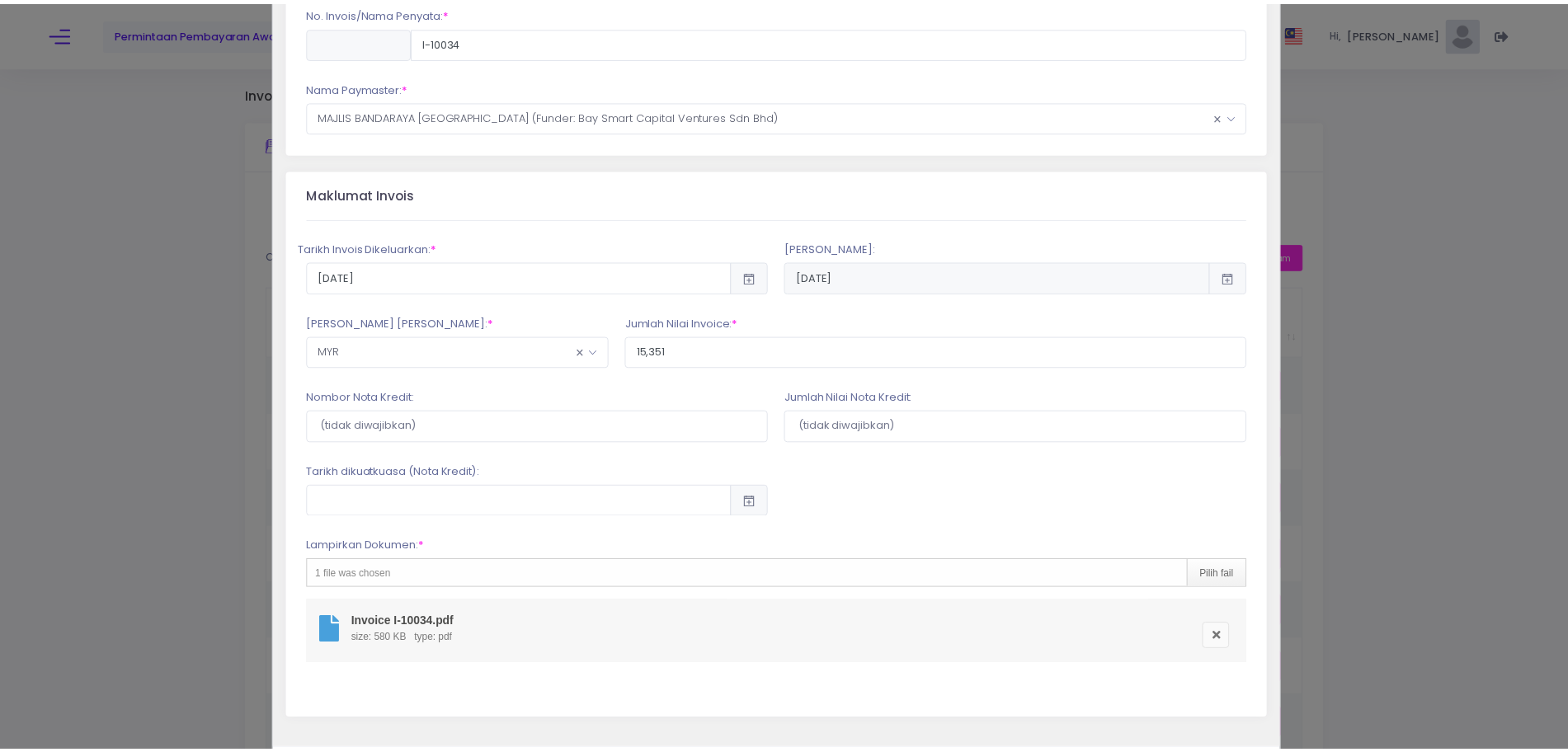
scroll to position [274, 0]
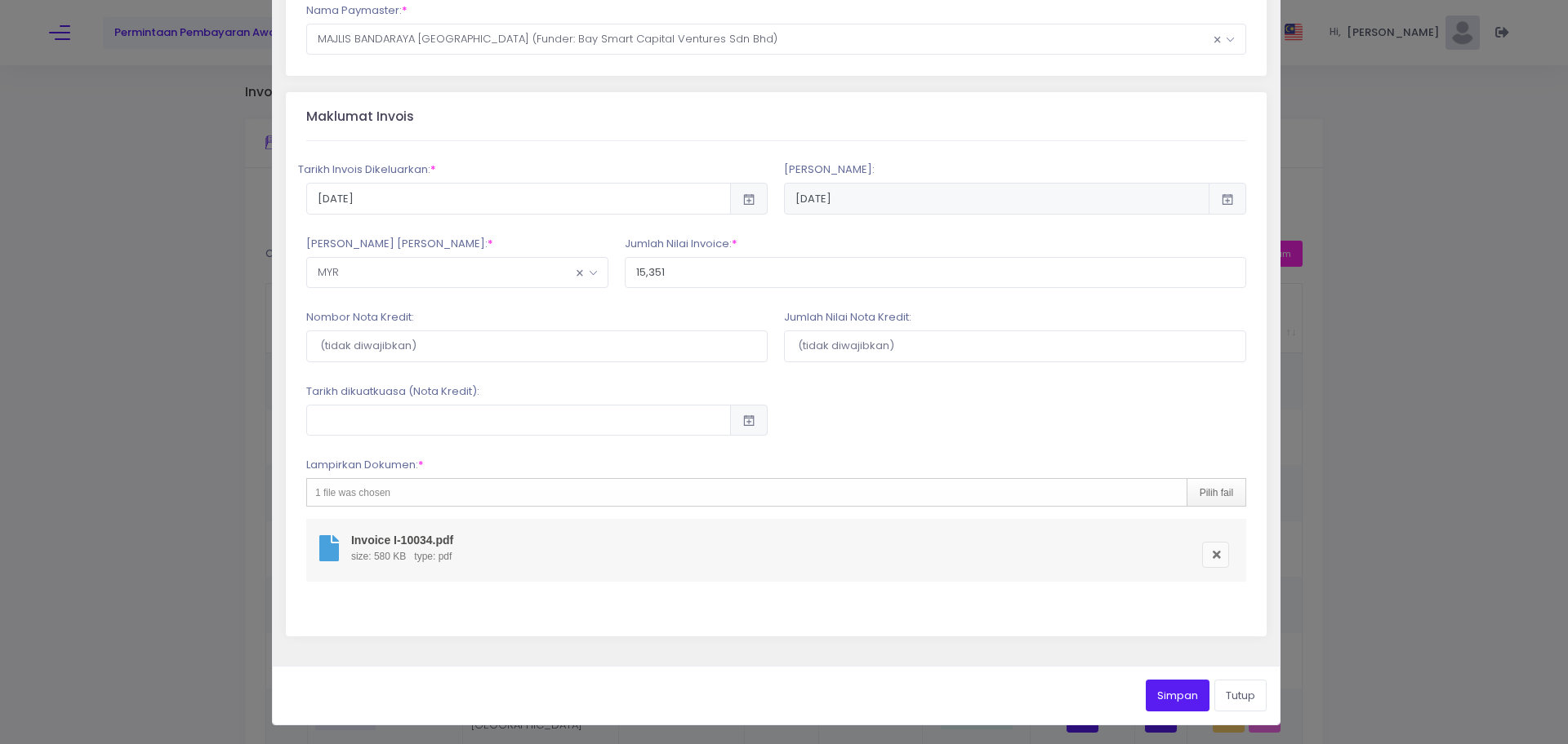
click at [1164, 697] on button "Simpan" at bounding box center [1177, 695] width 64 height 31
click at [1222, 699] on button "Tutup" at bounding box center [1240, 695] width 52 height 31
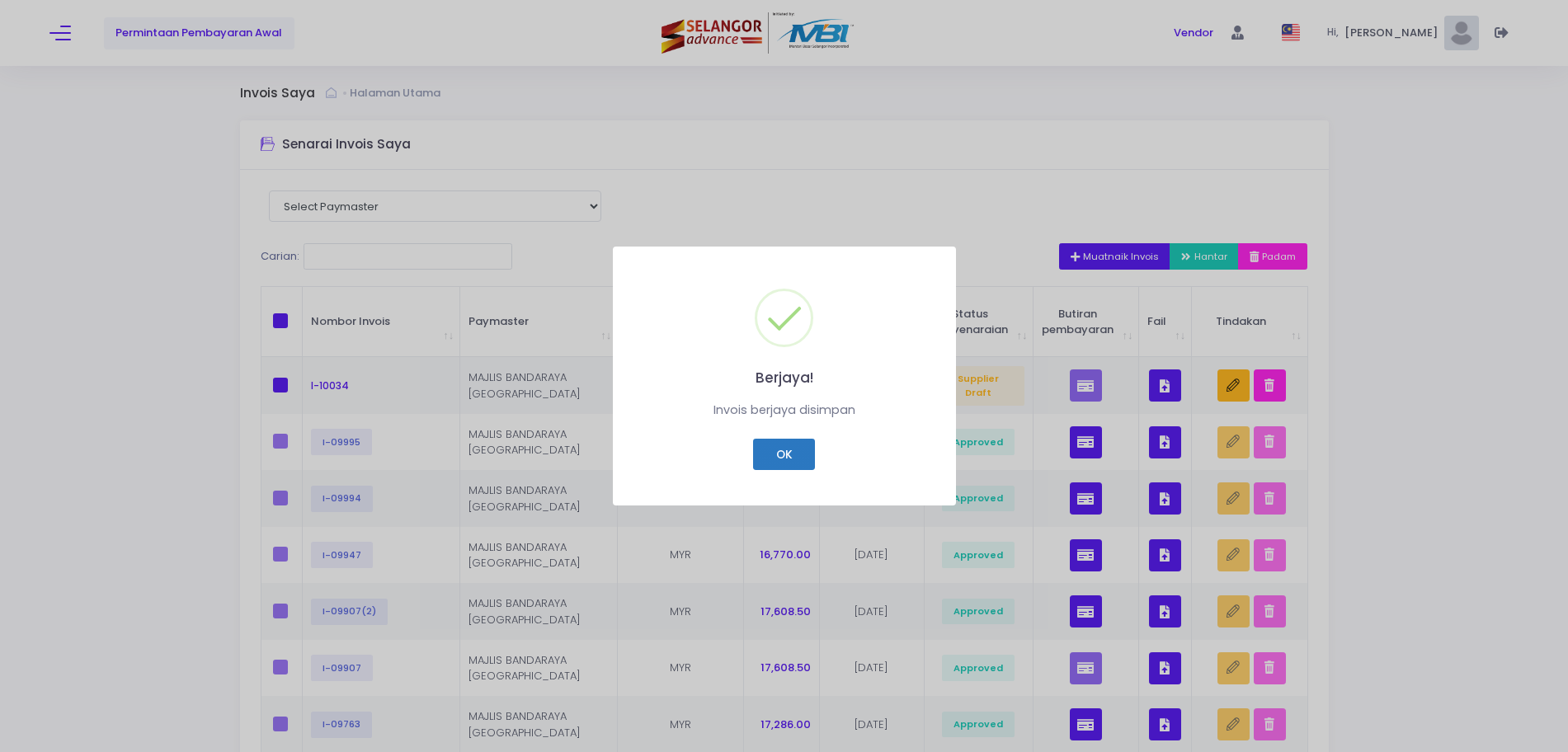
click at [785, 464] on button "OK" at bounding box center [784, 454] width 62 height 31
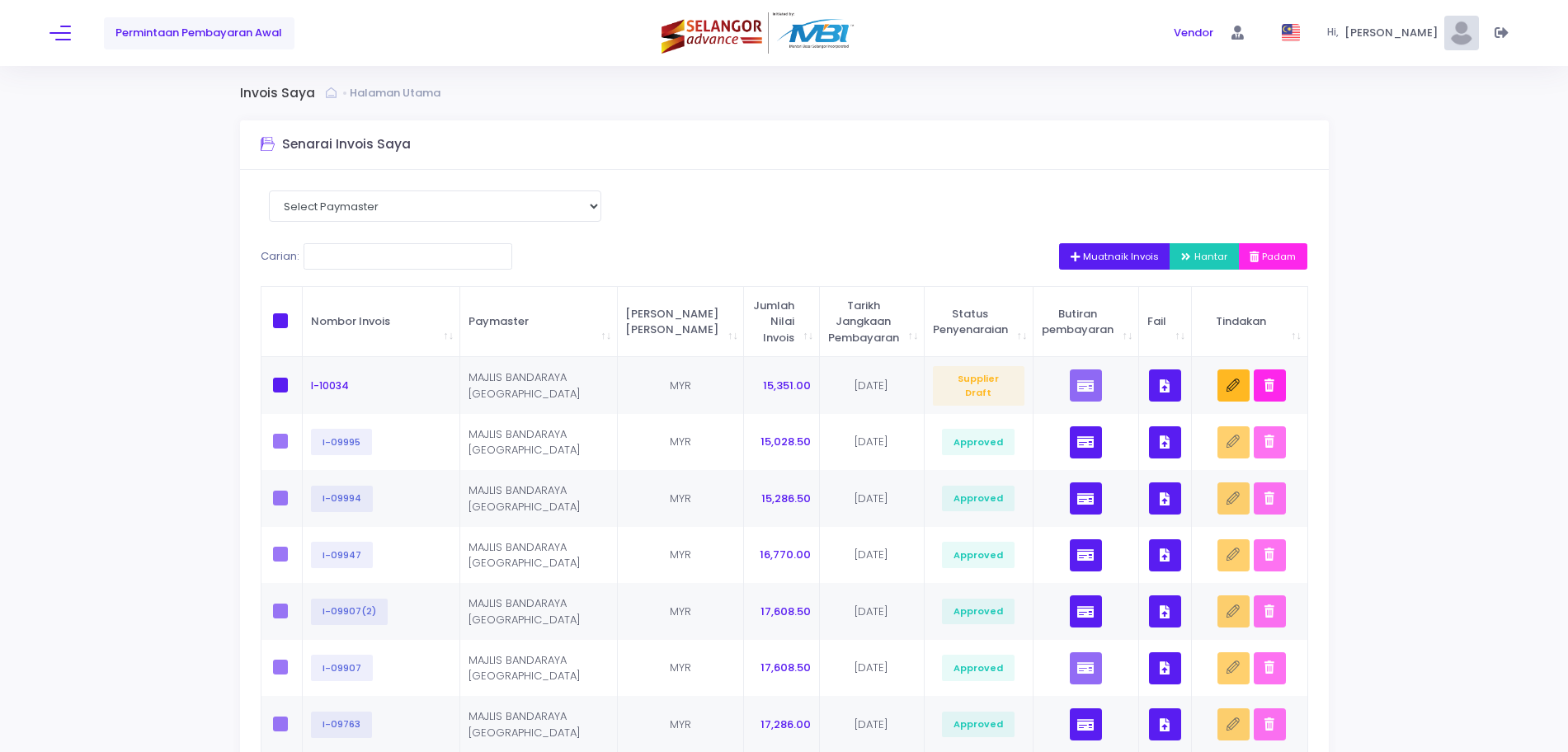
click at [1191, 263] on span "Hantar" at bounding box center [1204, 256] width 47 height 13
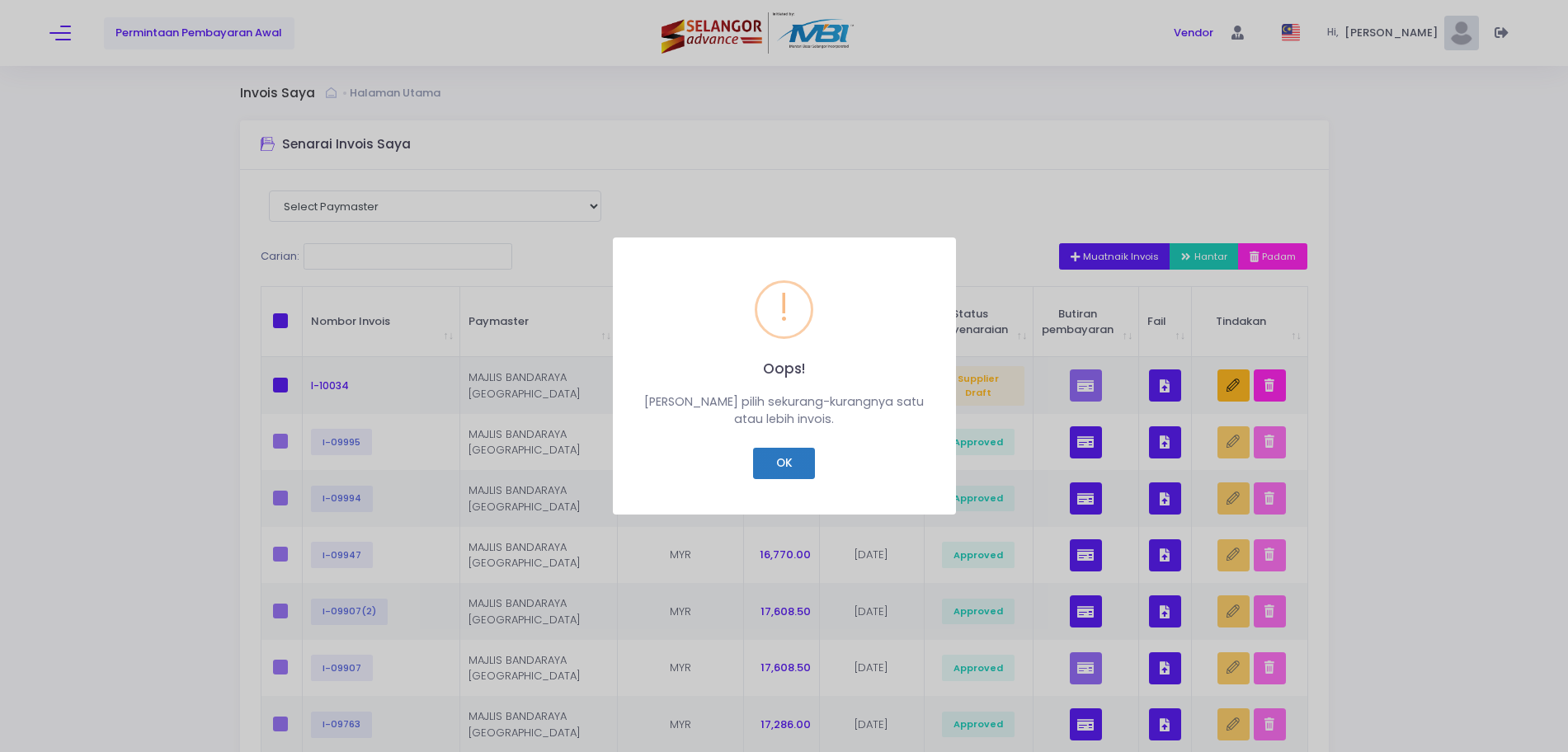
click at [777, 469] on button "OK" at bounding box center [784, 463] width 62 height 31
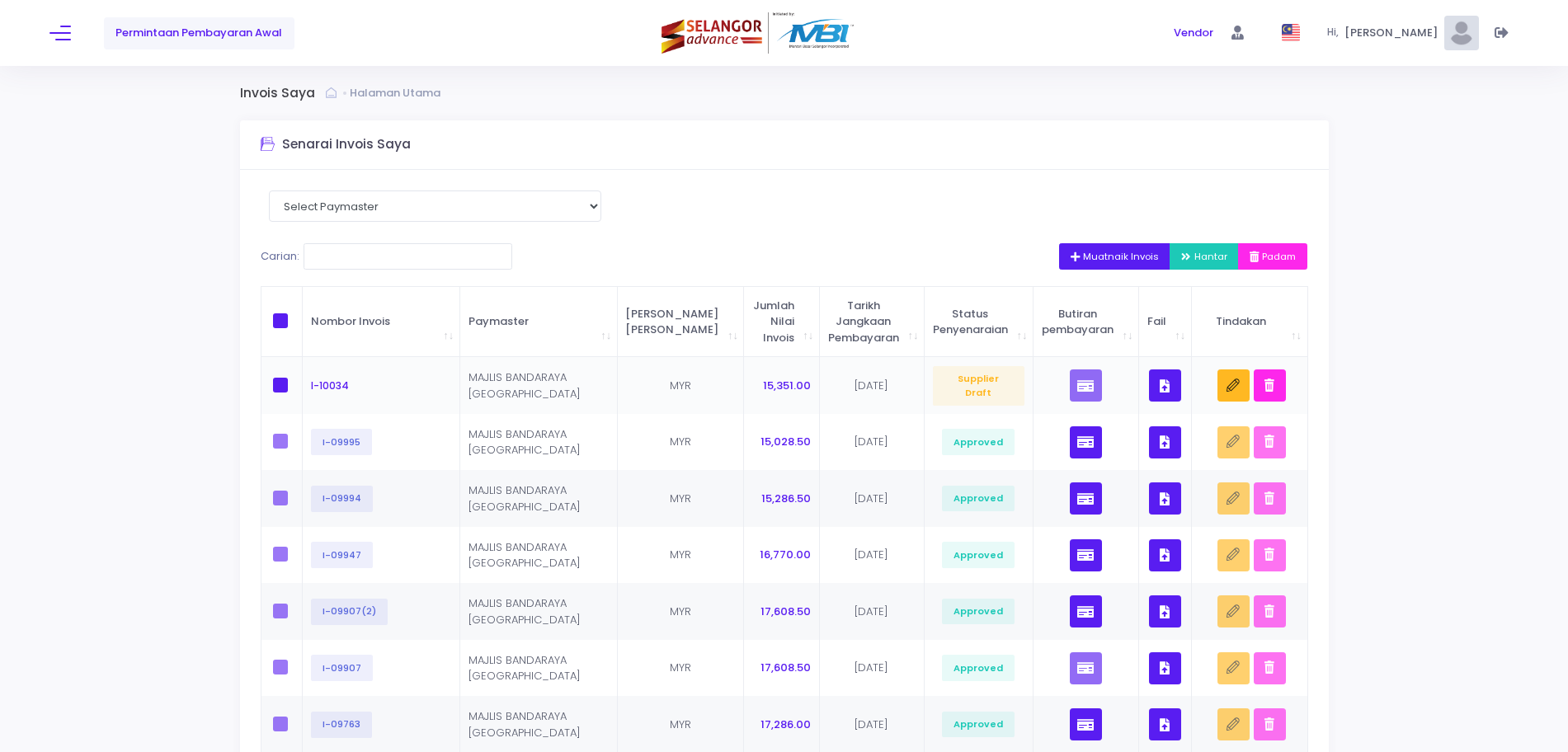
click at [278, 383] on span at bounding box center [280, 385] width 15 height 15
click at [298, 383] on input "checkbox" at bounding box center [303, 383] width 10 height 10
checkbox input "true"
click at [1185, 258] on icon "button" at bounding box center [1187, 258] width 13 height 0
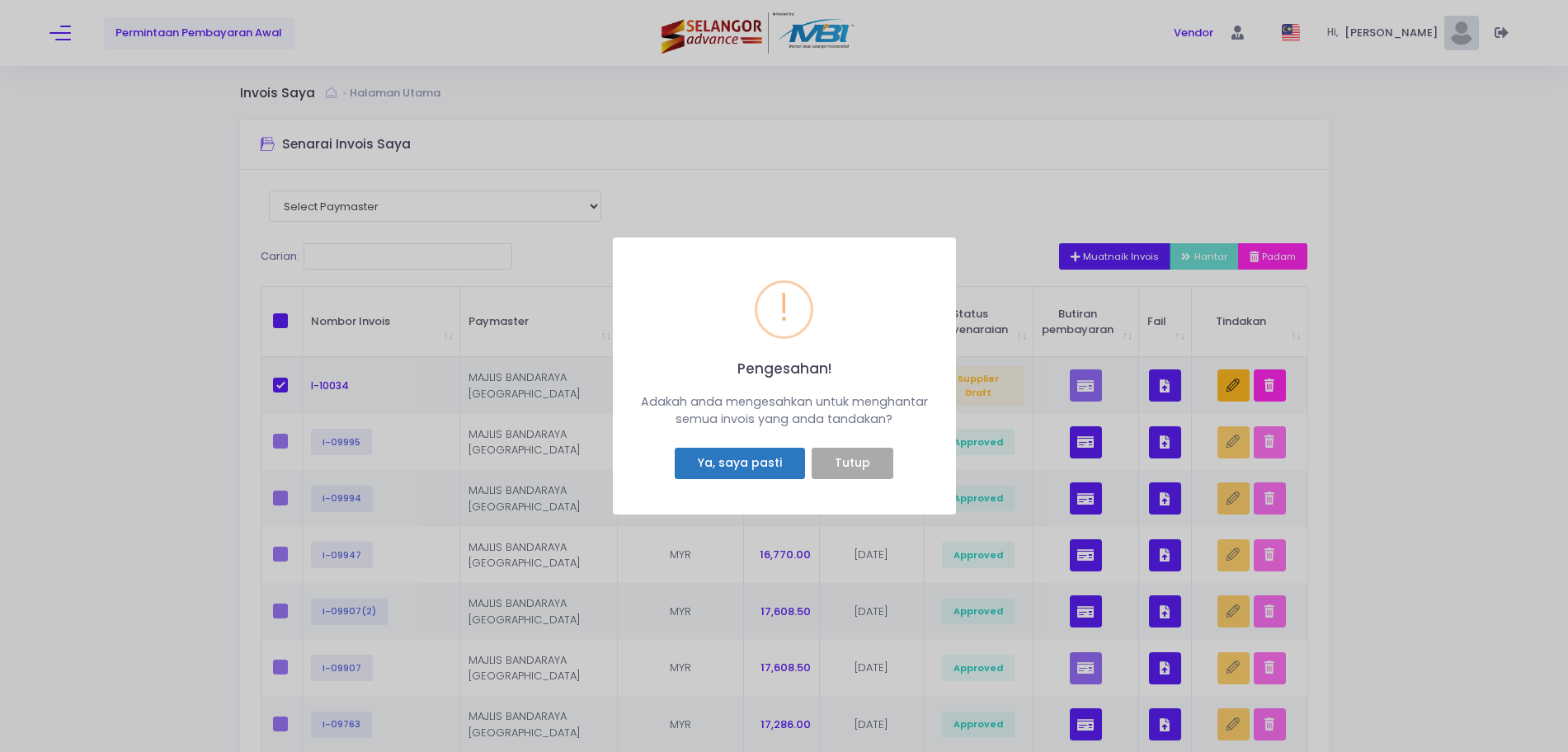
click at [773, 469] on button "Ya, saya pasti" at bounding box center [739, 463] width 129 height 31
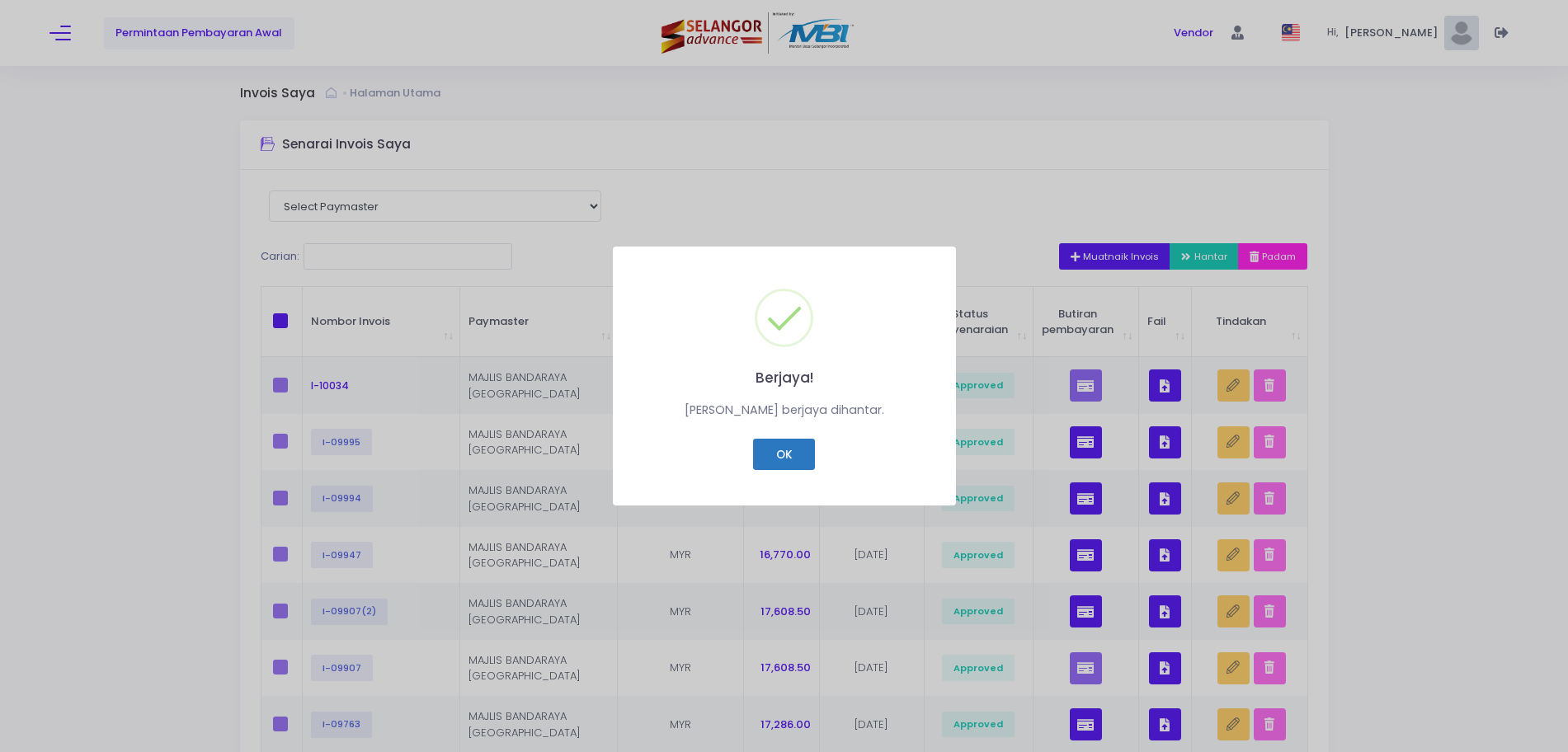
click at [780, 452] on button "OK" at bounding box center [784, 454] width 62 height 31
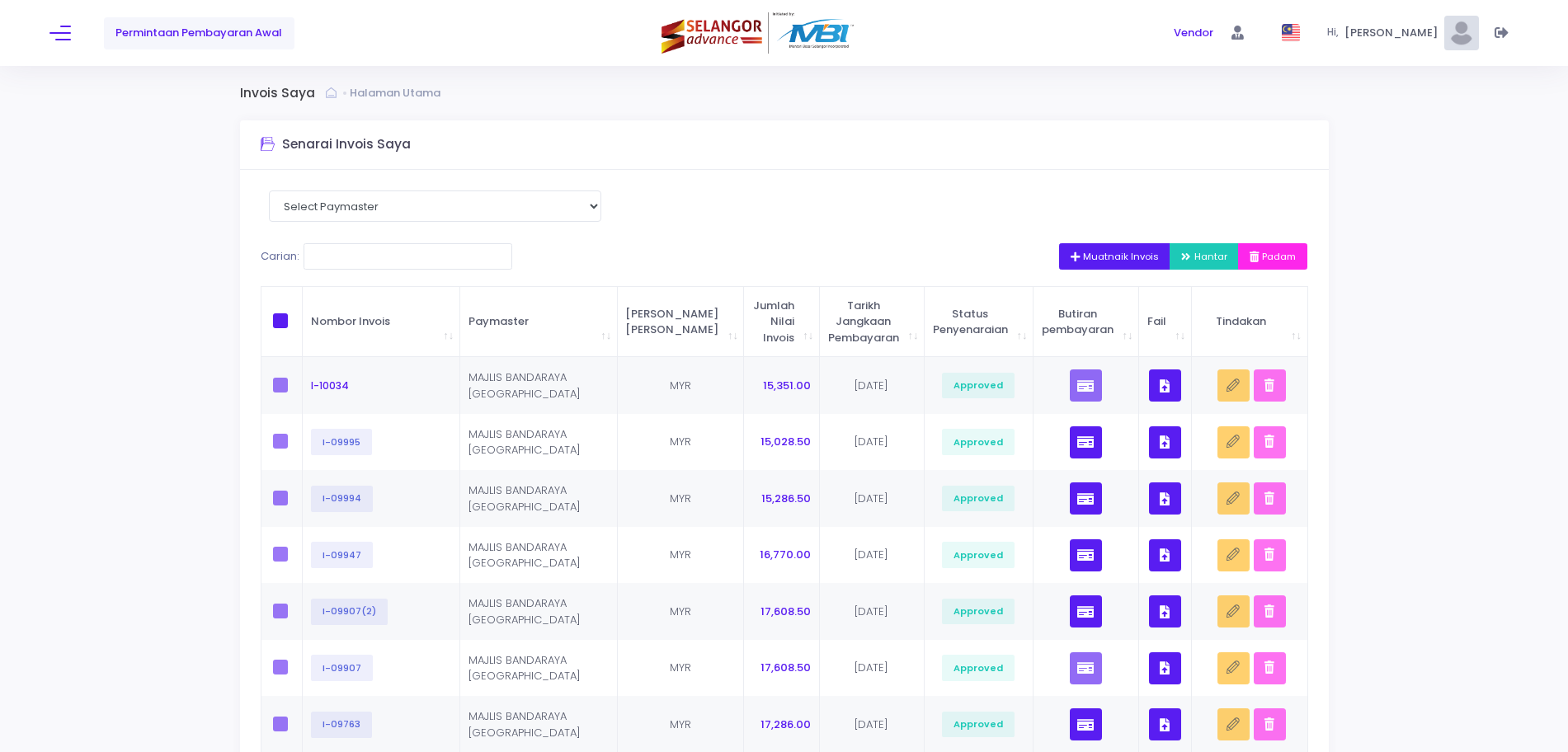
click at [184, 34] on span "Permintaan Pembayaran Awal" at bounding box center [198, 33] width 166 height 16
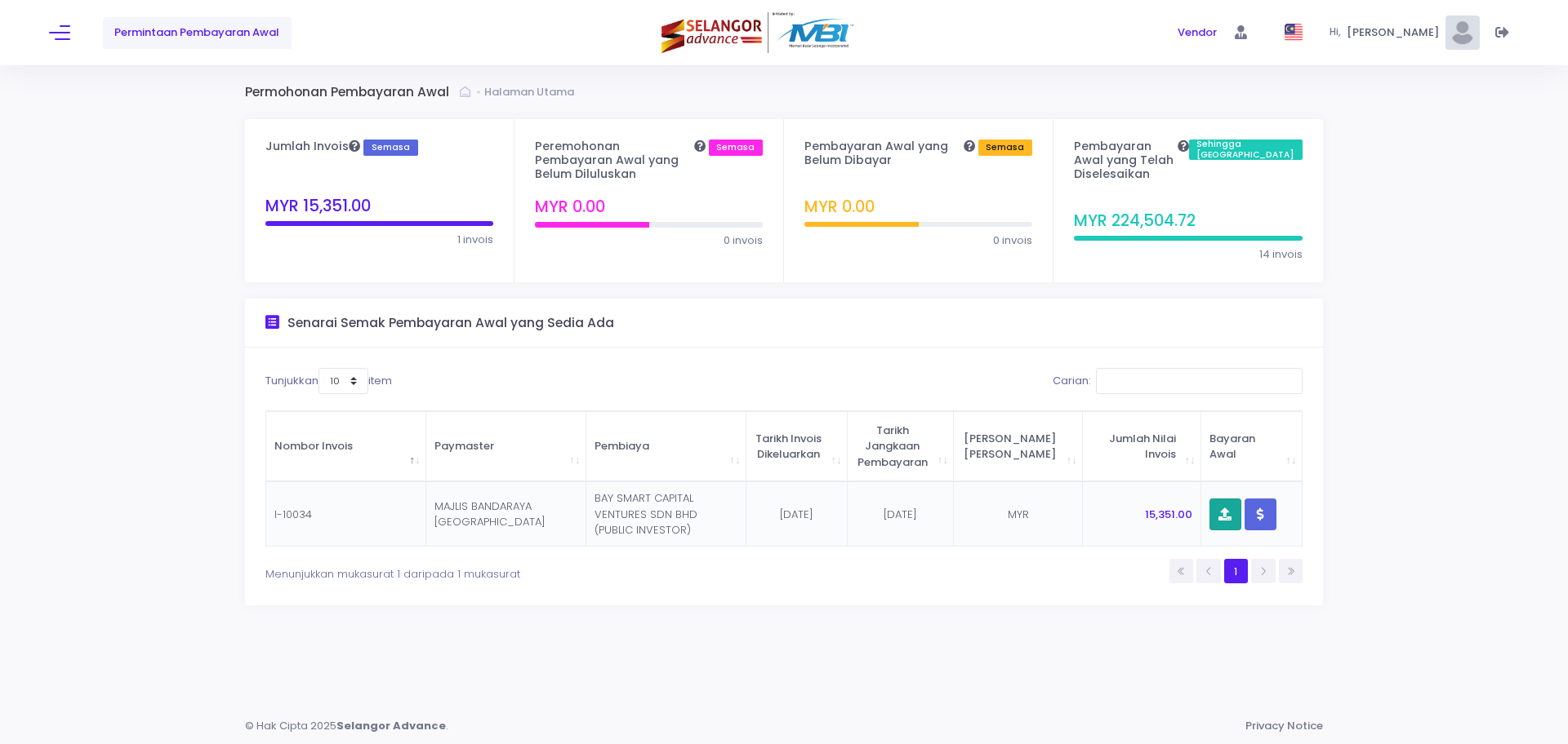
click at [1212, 506] on button "button" at bounding box center [1224, 514] width 32 height 32
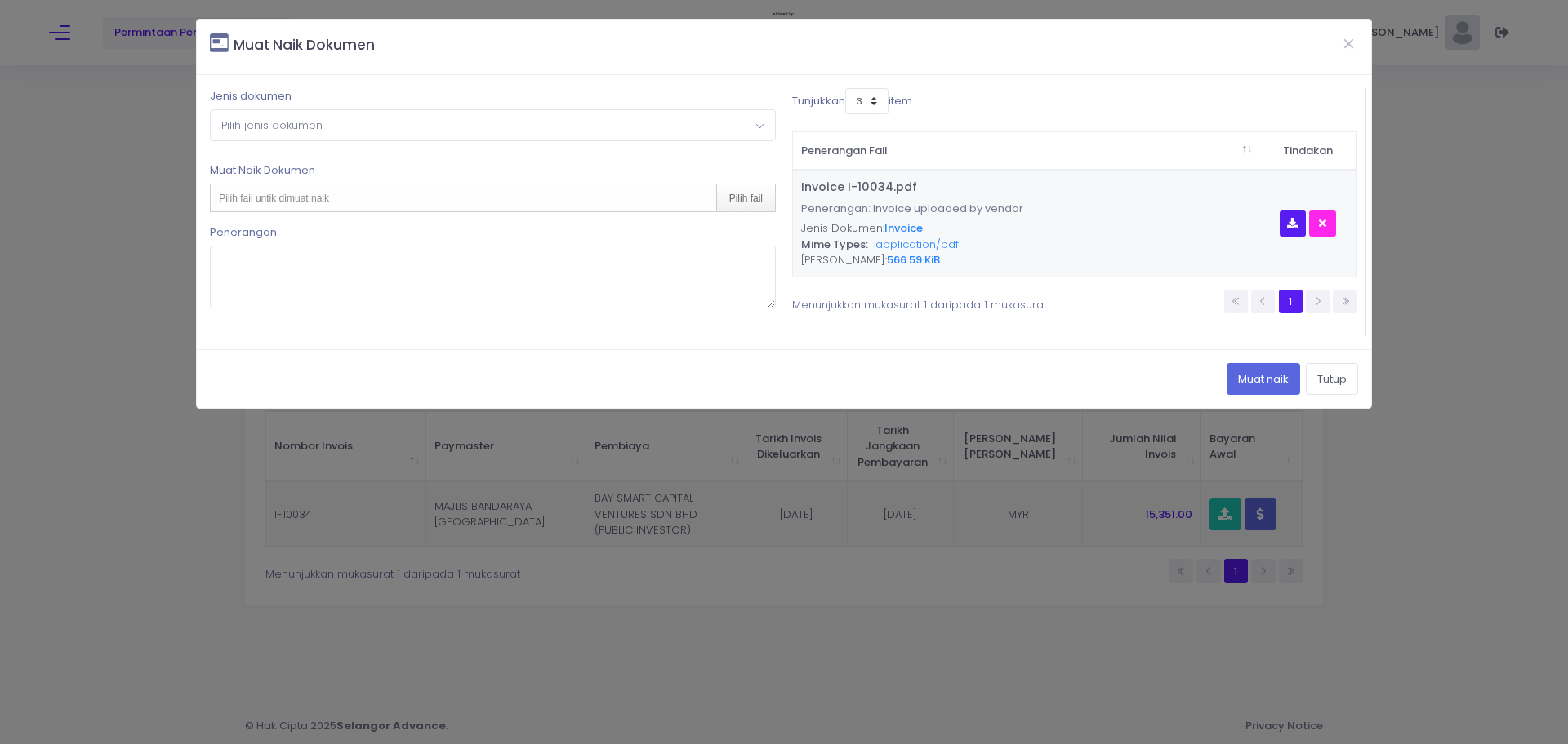
click at [344, 129] on span "Pilih jenis dokumen" at bounding box center [493, 124] width 564 height 29
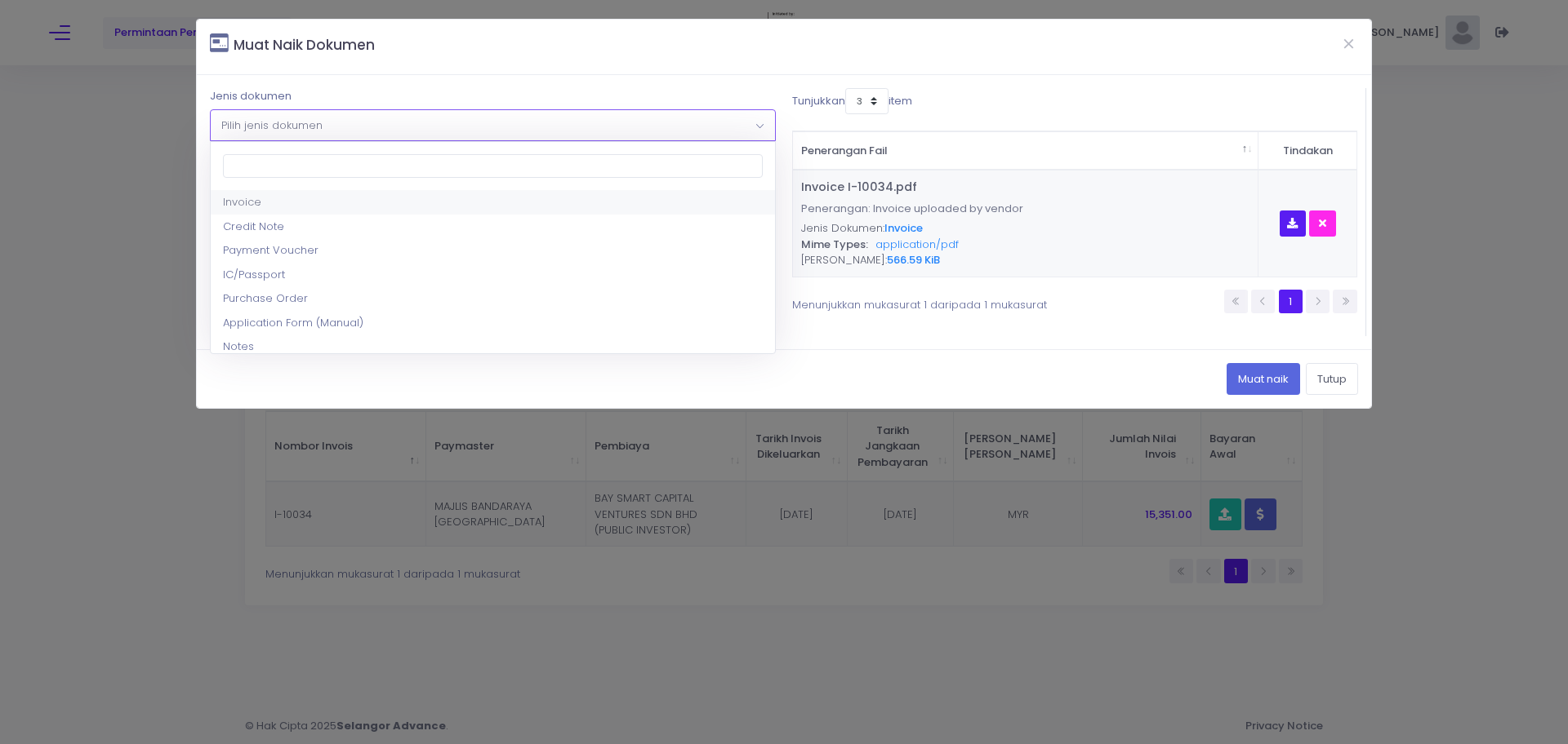
select select "1"
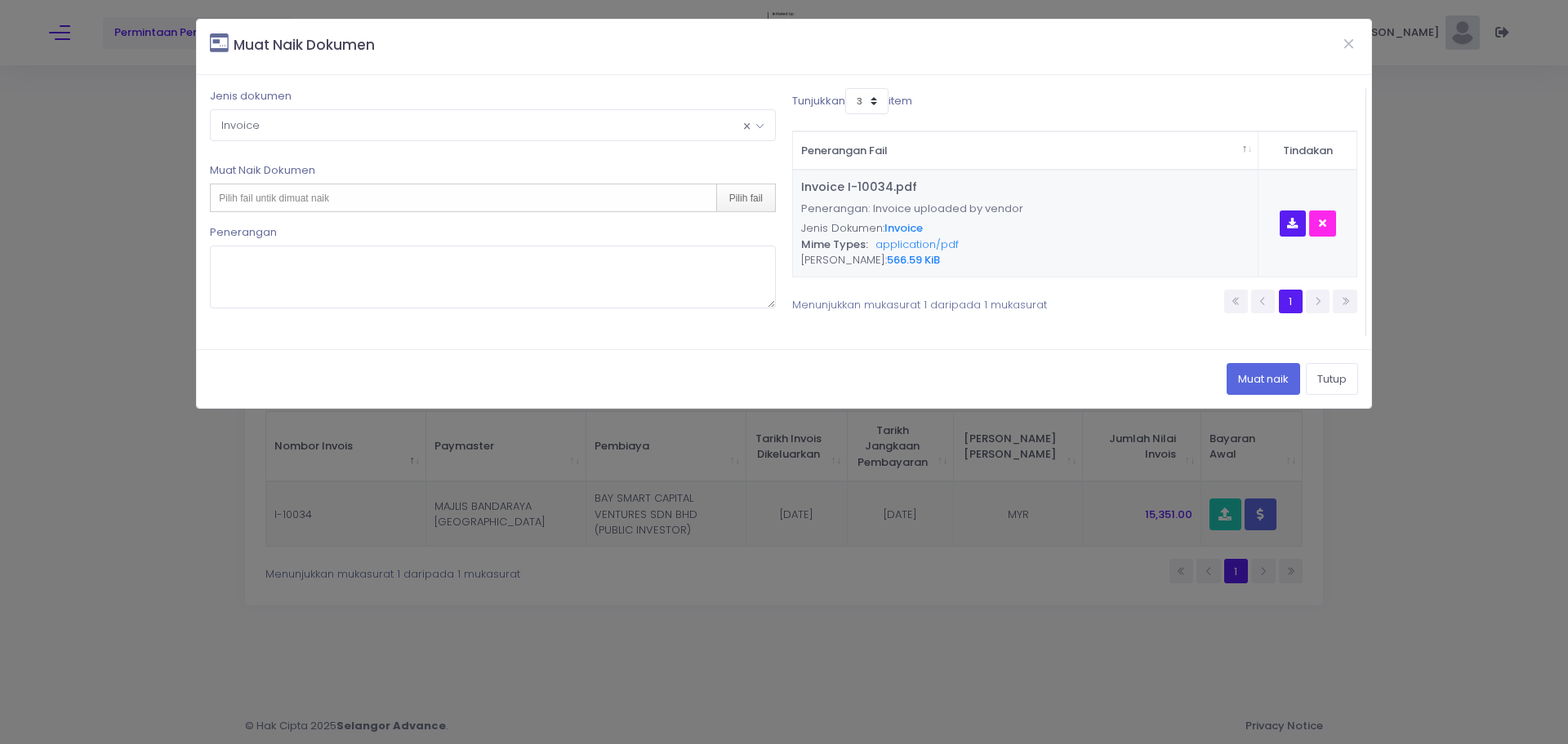
click at [433, 201] on div "Pilih fail untik dimuat naik Pilih fail" at bounding box center [493, 198] width 566 height 29
type input "C:\fakepath\Invoice I-10034.pdf"
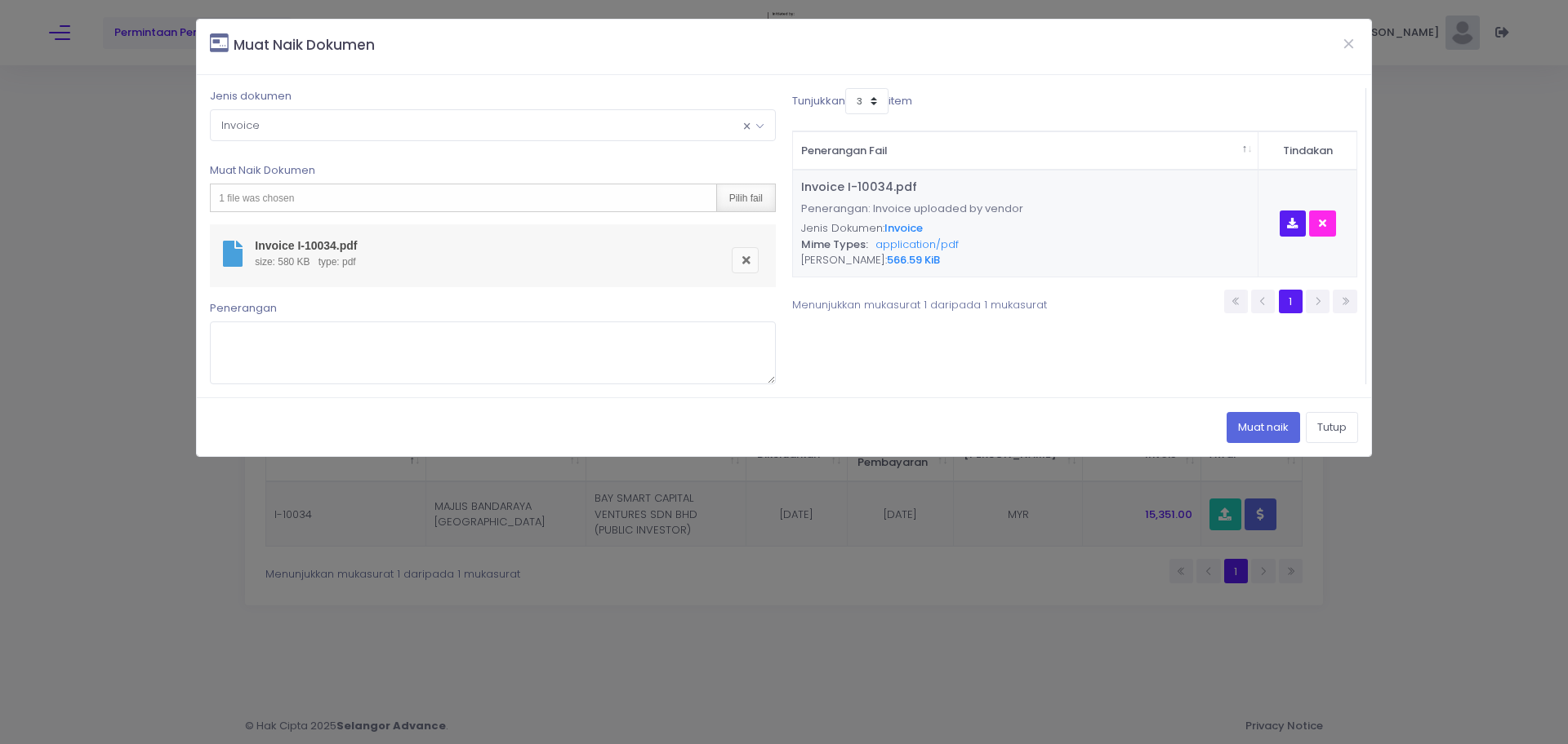
click at [763, 205] on div "Pilih fail" at bounding box center [745, 198] width 59 height 27
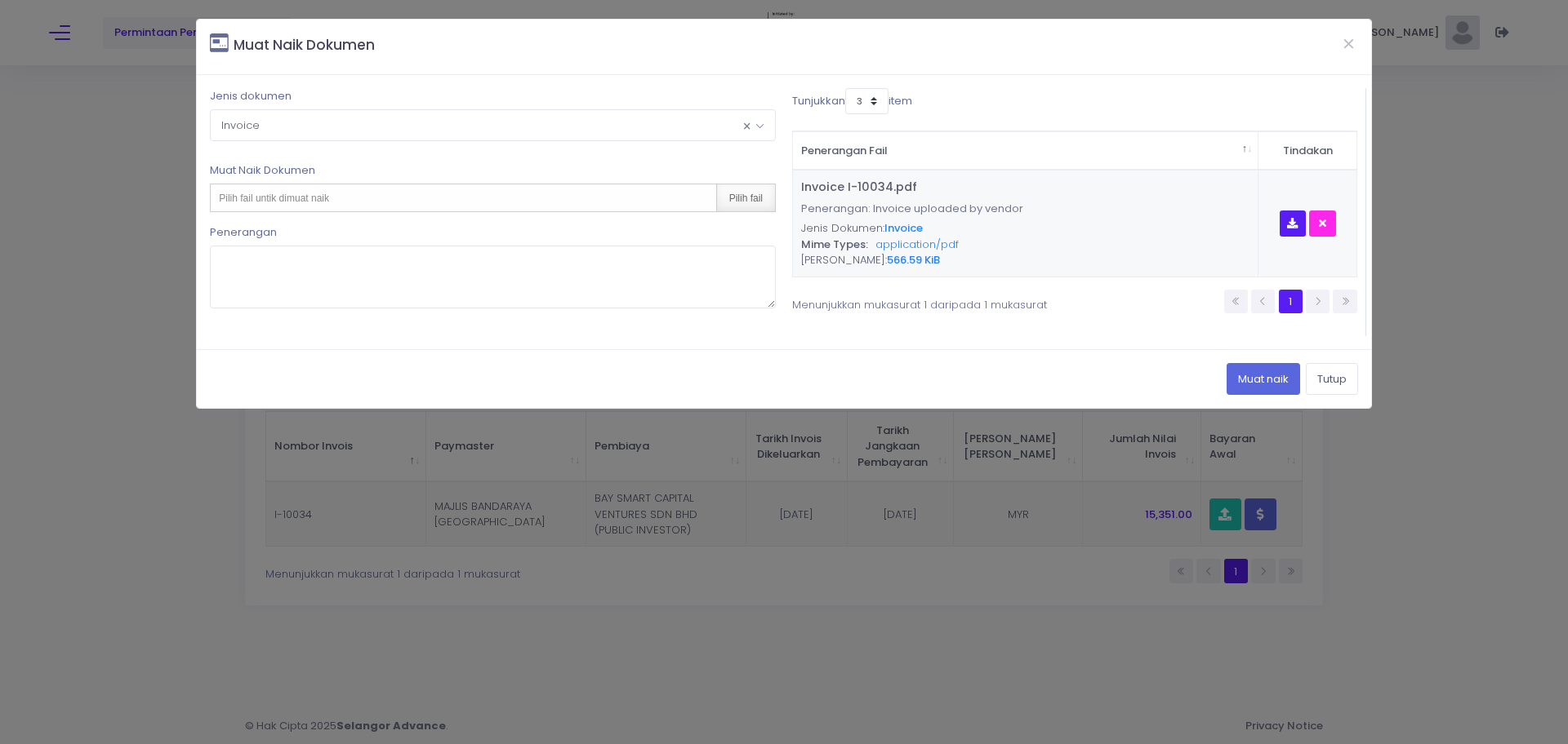
click at [738, 196] on div "Pilih fail" at bounding box center [745, 198] width 59 height 27
type input "C:\fakepath\Invoice I-10034.pdf"
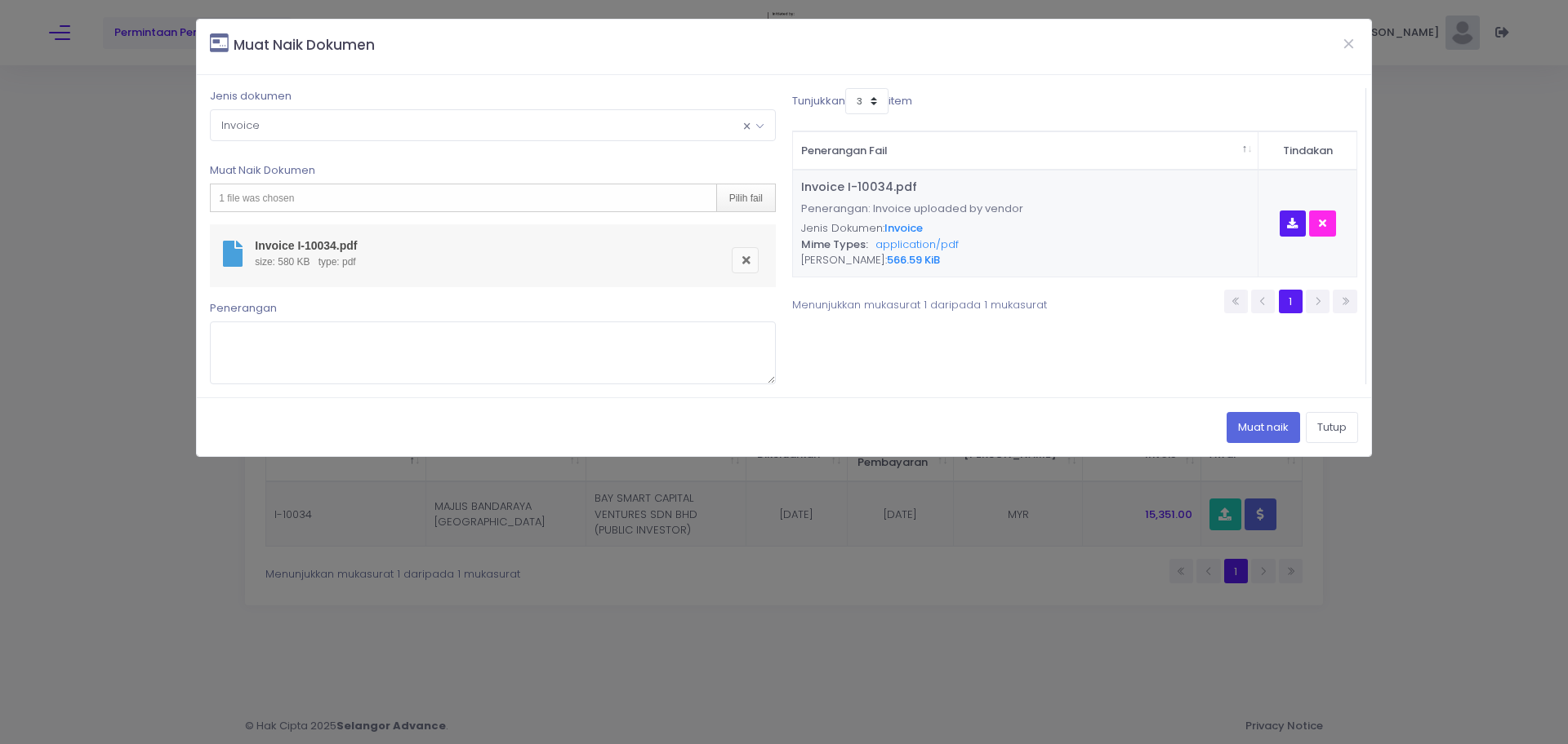
click at [1055, 144] on th "Penerangan Fail" at bounding box center [1026, 151] width 466 height 39
click at [1244, 433] on button "Muat naik" at bounding box center [1263, 428] width 73 height 31
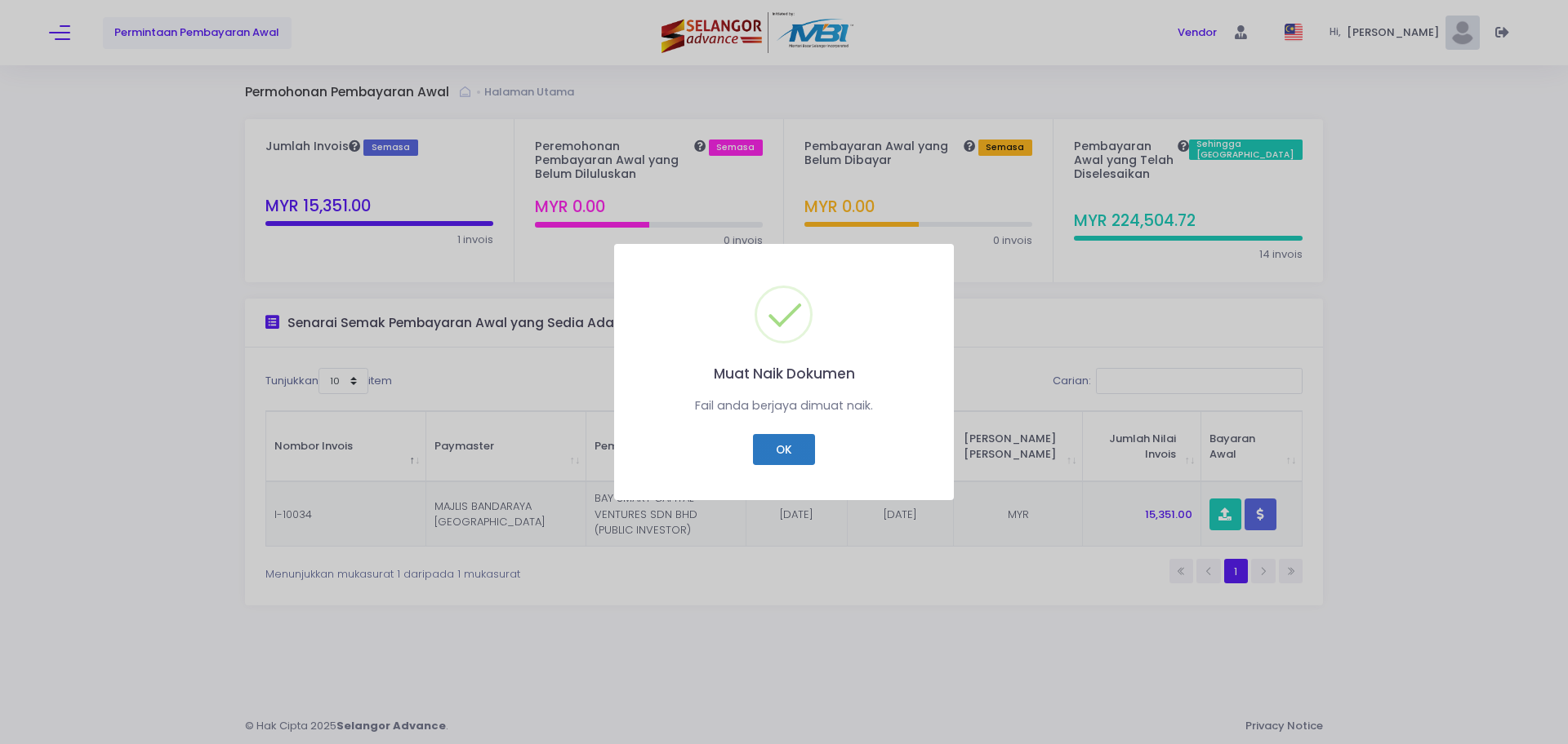
click at [769, 442] on button "OK" at bounding box center [784, 449] width 61 height 31
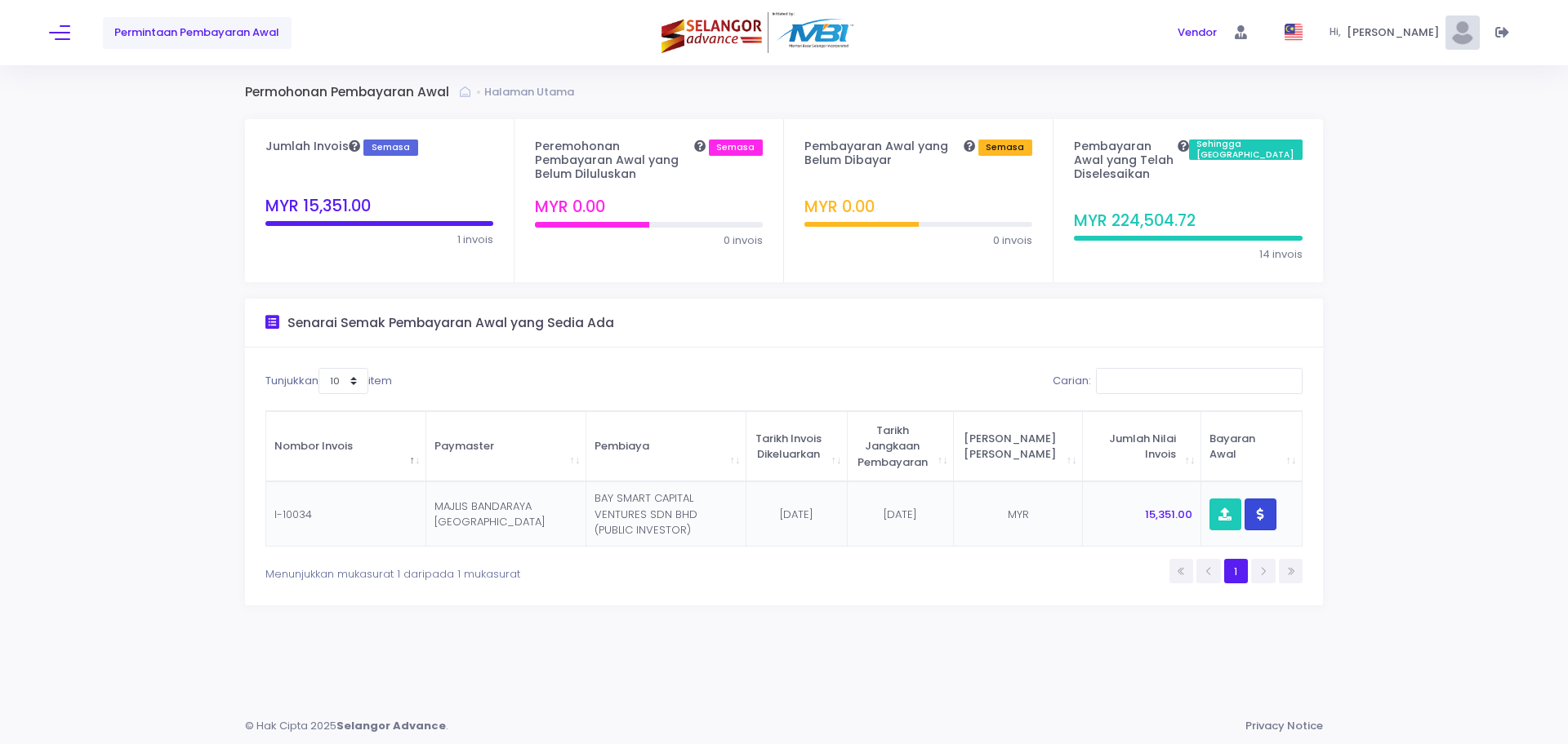
click at [1266, 499] on button "button" at bounding box center [1259, 514] width 32 height 32
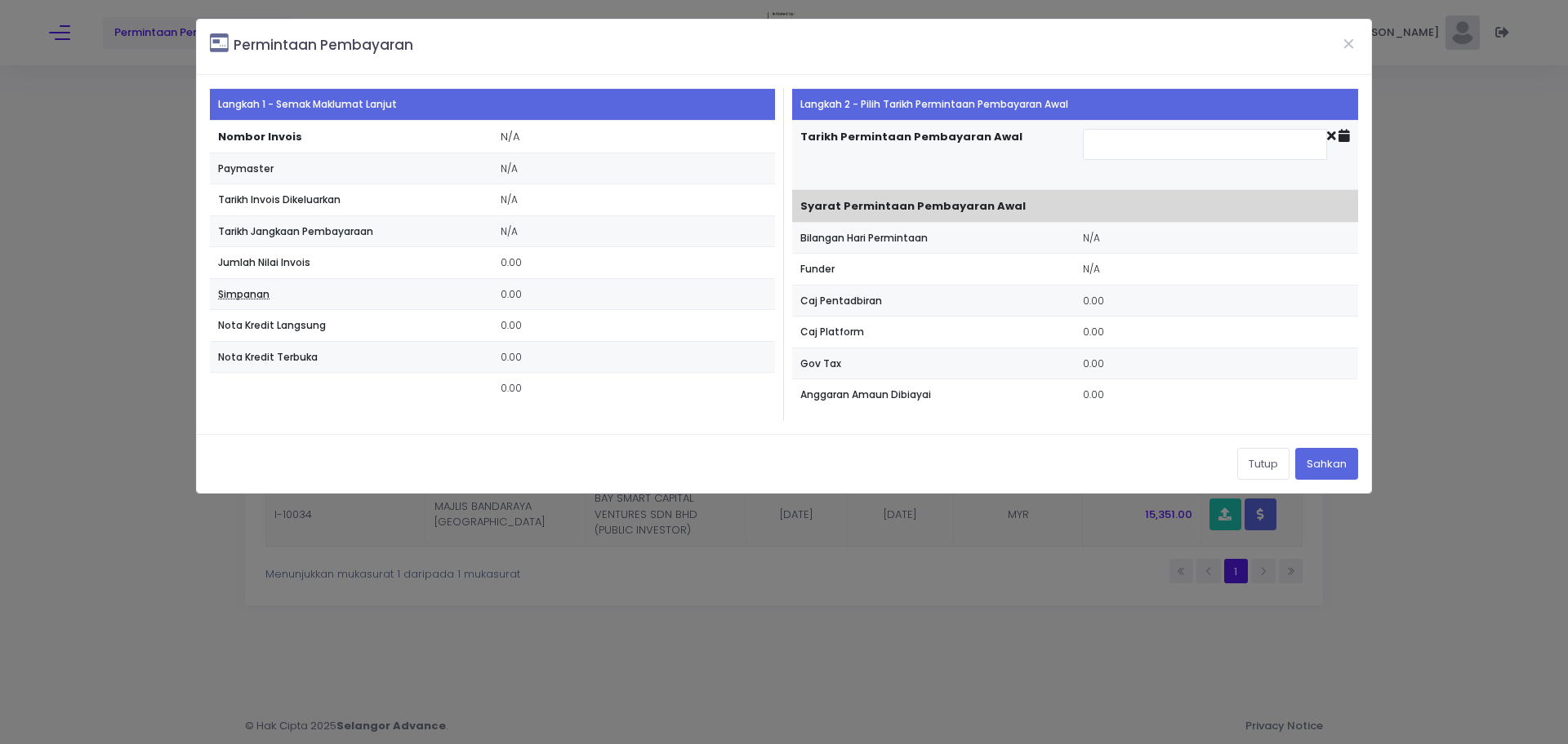
type input "2025-09-29"
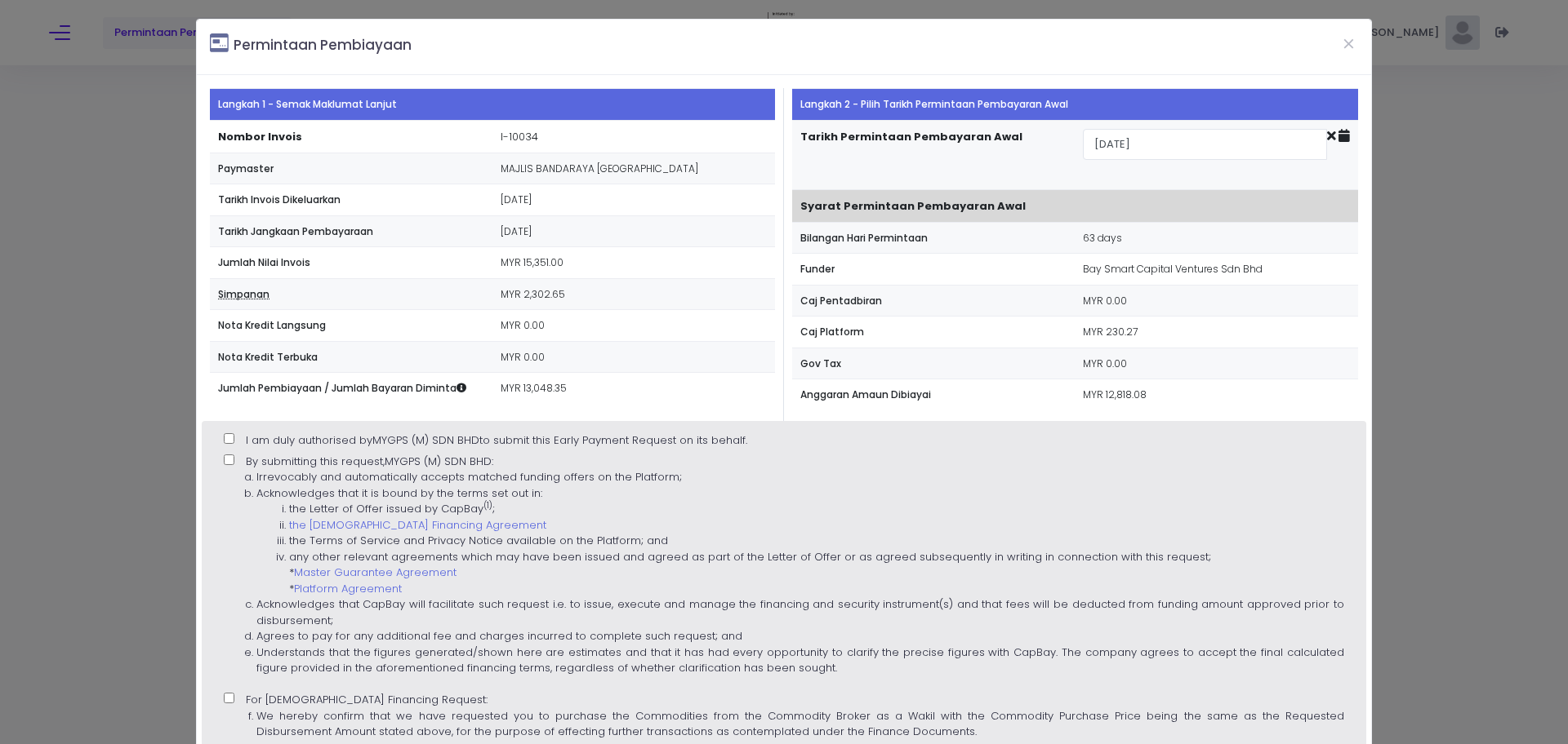
scroll to position [275, 0]
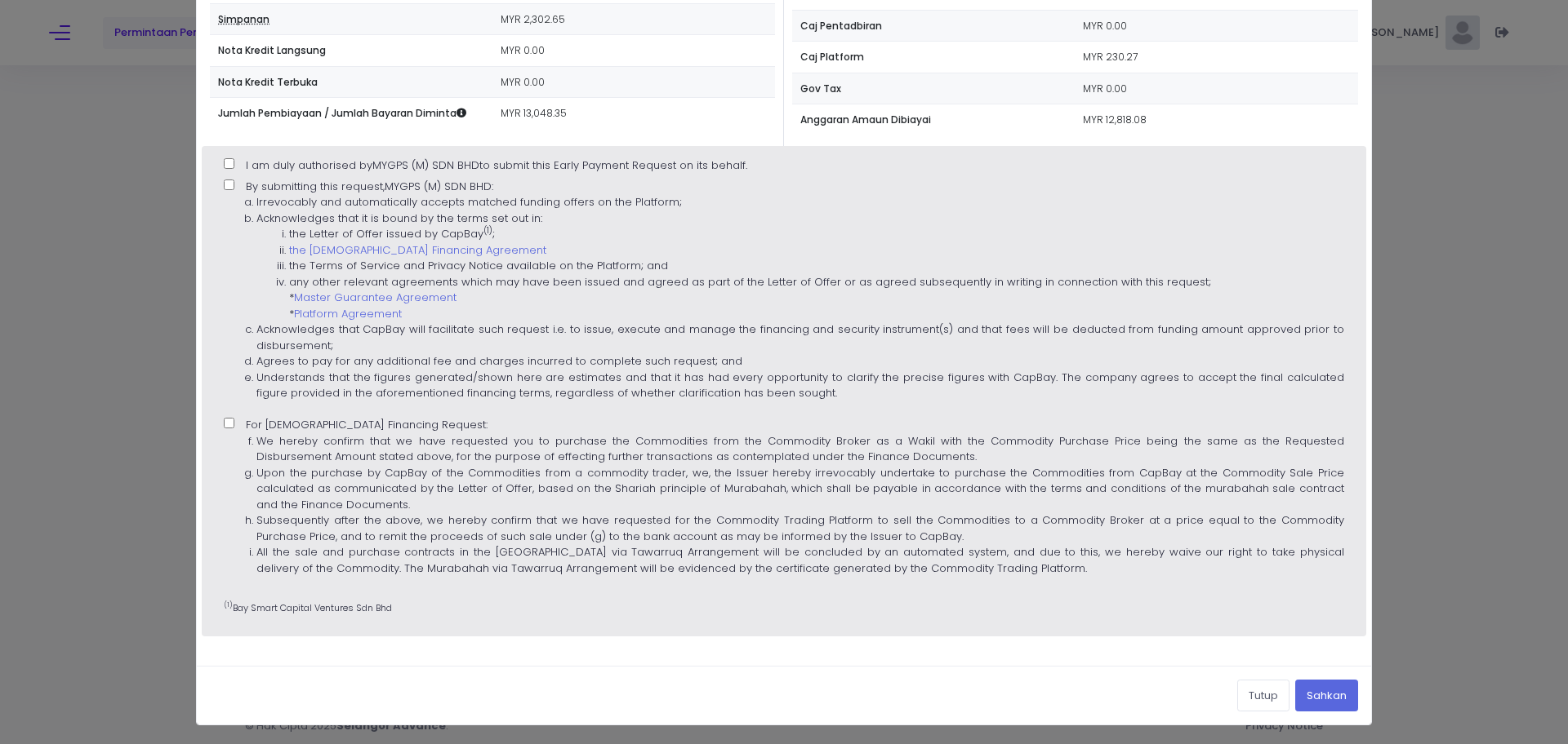
click at [227, 163] on input "I am duly authorised by MYGPS (M) SDN BHD to submit this Early Payment Request …" at bounding box center [229, 164] width 10 height 10
checkbox input "true"
click at [231, 182] on input "By submitting this request, MYGPS (M) SDN BHD : Irrevocably and automatically a…" at bounding box center [229, 185] width 10 height 10
checkbox input "true"
click at [232, 428] on input "For Islamic Financing Request: We hereby confirm that we have requested you to …" at bounding box center [229, 423] width 10 height 10
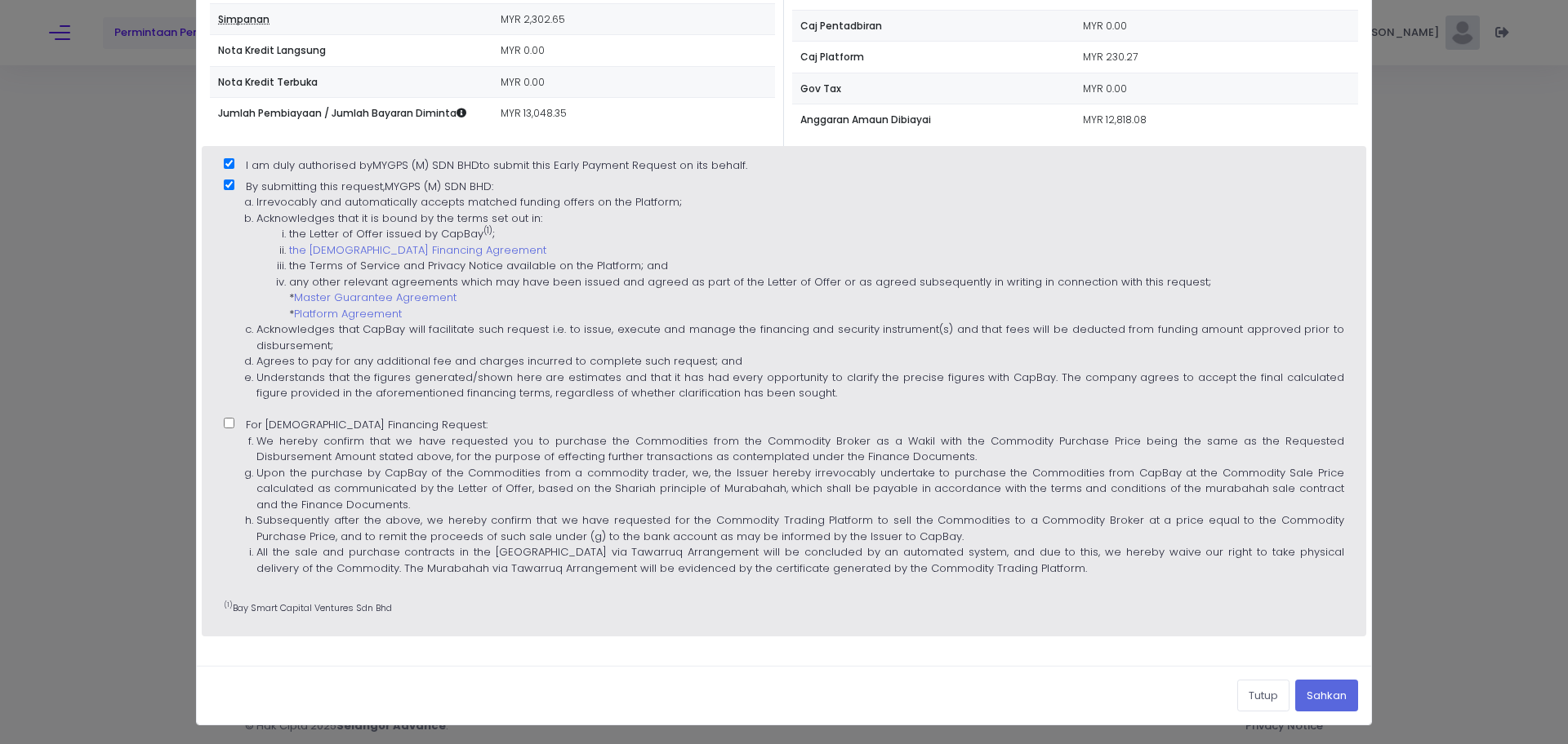
checkbox input "true"
click at [1316, 694] on button "Sahkan" at bounding box center [1327, 695] width 63 height 31
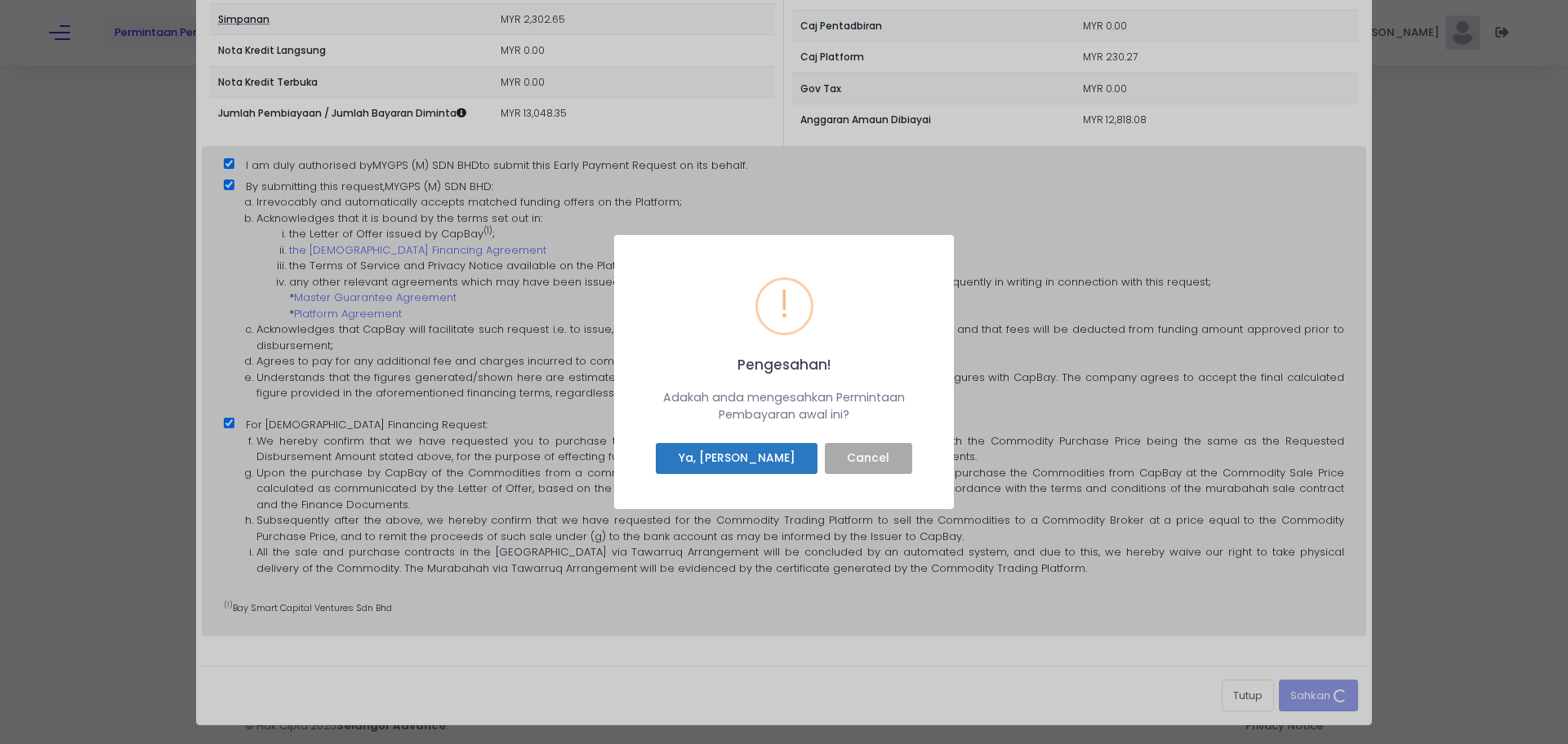
click at [772, 459] on button "Ya, Saya sahkan" at bounding box center [737, 459] width 162 height 31
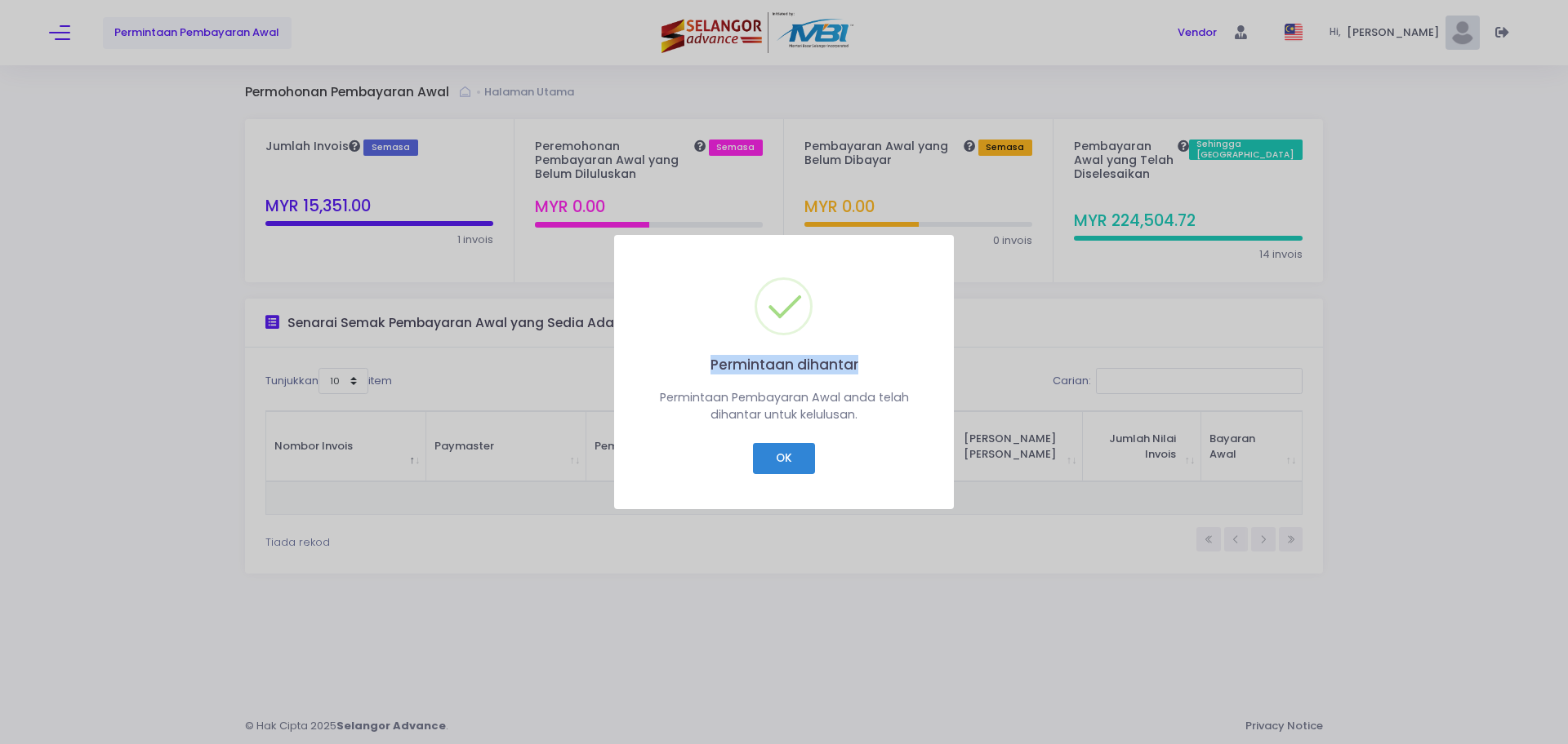
drag, startPoint x: 853, startPoint y: 257, endPoint x: 965, endPoint y: 252, distance: 112.1
click at [965, 252] on div "Permintaan dihantar × Permintaan Pembayaran Awal anda telah dihantar untuk kelu…" at bounding box center [784, 372] width 1568 height 744
click at [1010, 646] on div "Permintaan dihantar × Permintaan Pembayaran Awal anda telah dihantar untuk kelu…" at bounding box center [784, 372] width 1568 height 744
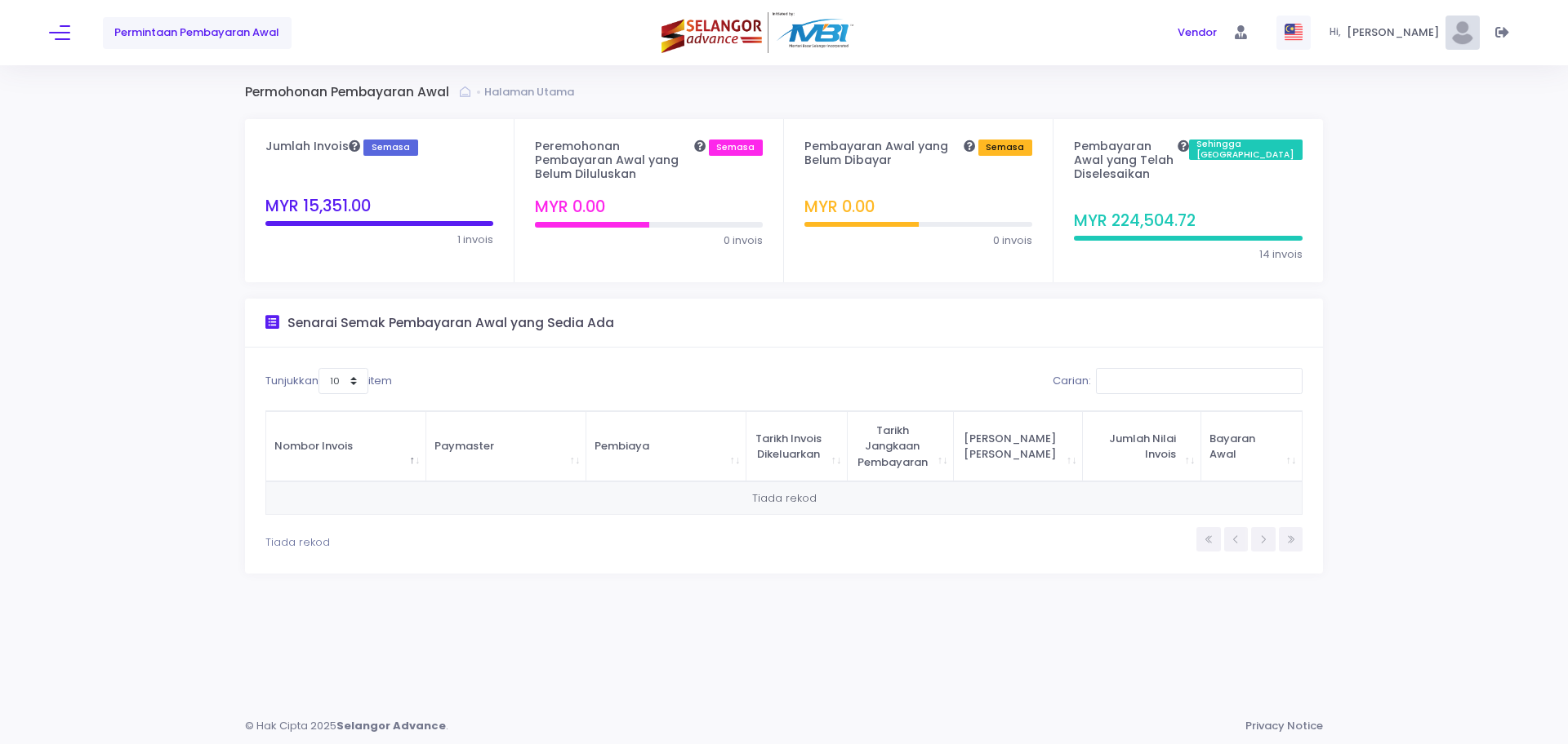
click at [1302, 36] on img at bounding box center [1293, 32] width 18 height 18
click at [1293, 97] on span "English" at bounding box center [1299, 97] width 89 height 16
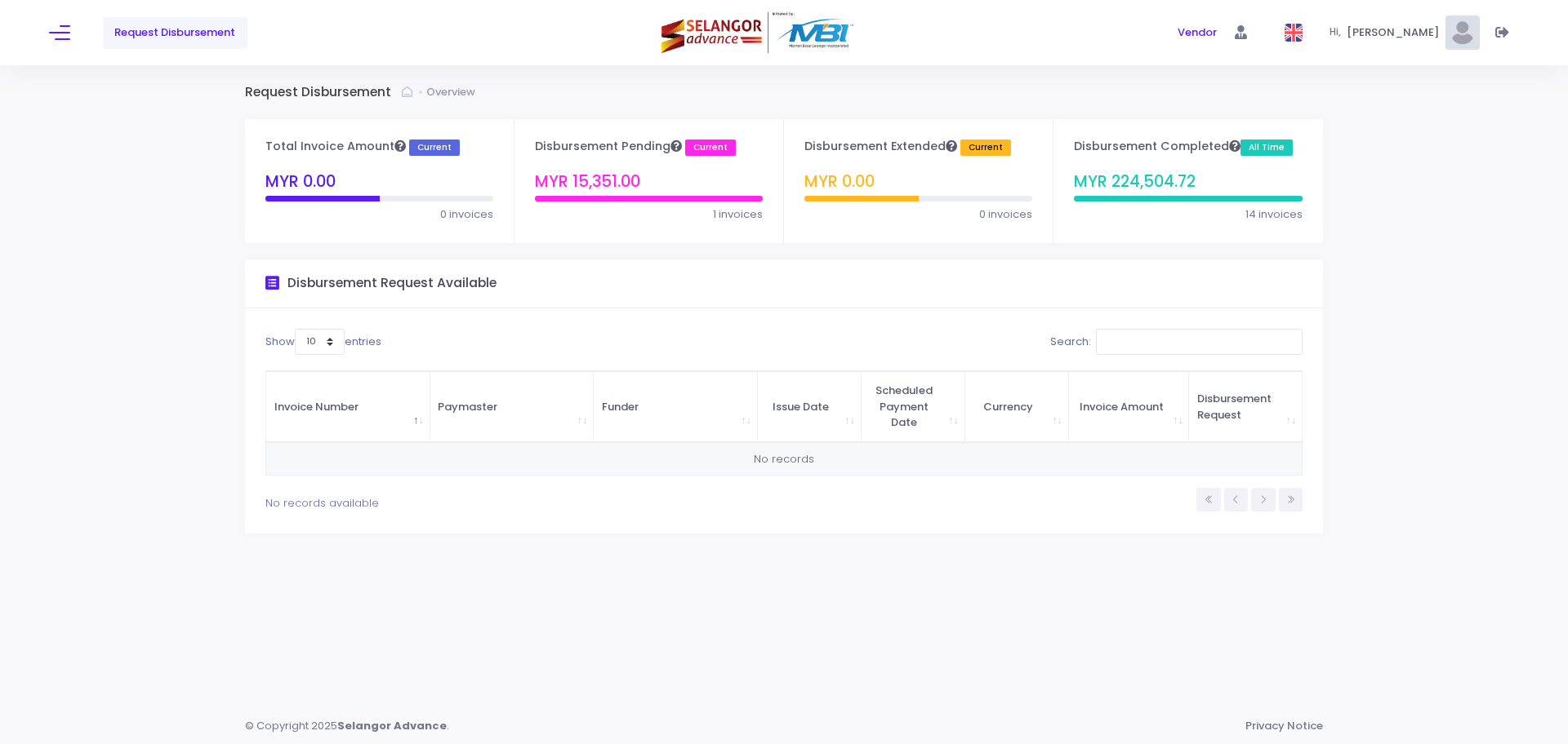
click at [142, 24] on link "Request Disbursement" at bounding box center [175, 32] width 144 height 32
click at [65, 35] on button at bounding box center [59, 32] width 21 height 21
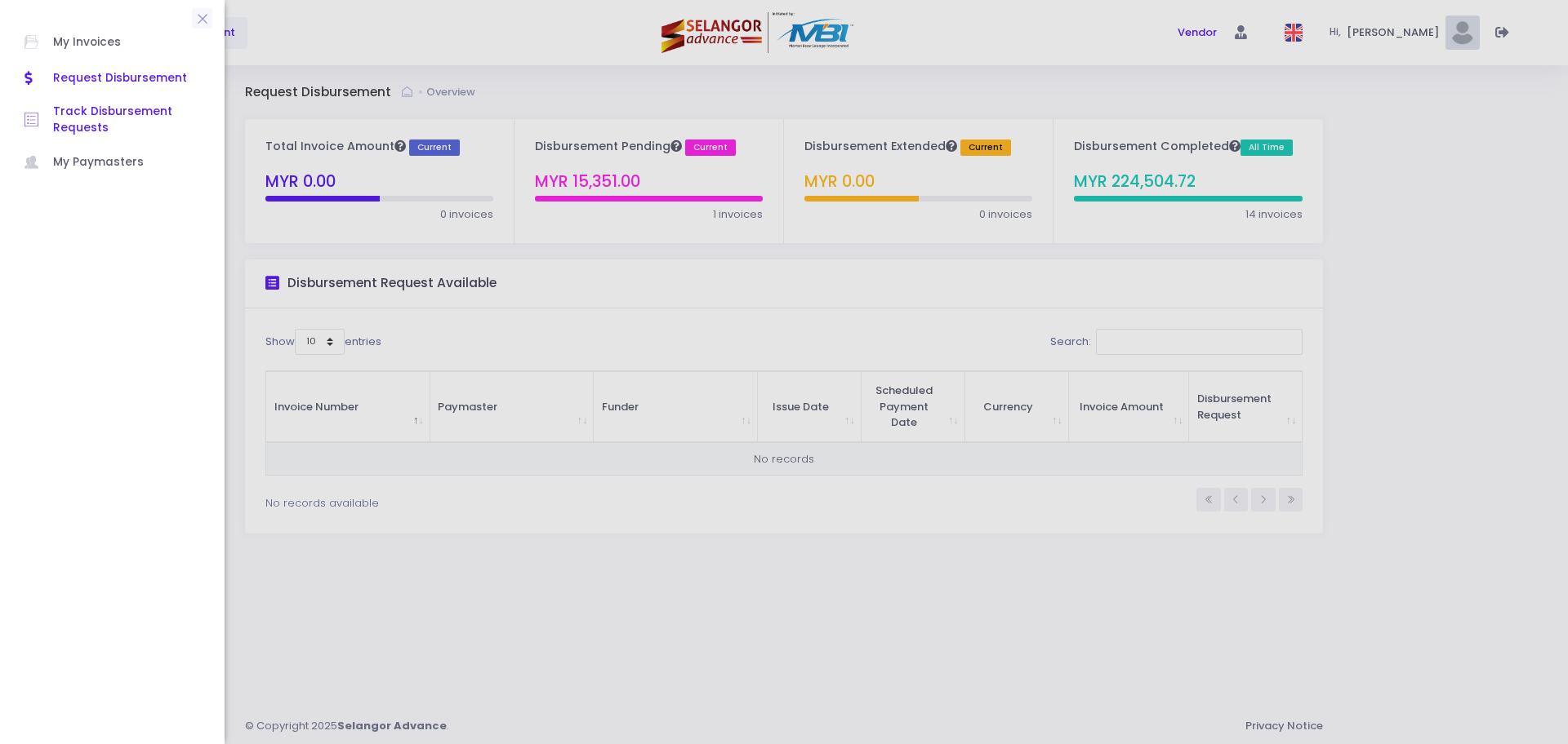
click at [81, 120] on span "Track Disbursement Requests" at bounding box center [126, 120] width 147 height 33
